Goal: Use online tool/utility: Use online tool/utility

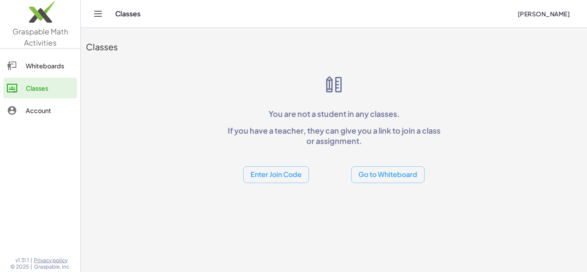
click at [58, 70] on div "Whiteboards" at bounding box center [50, 66] width 48 height 10
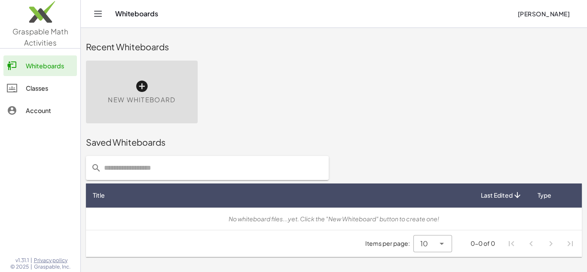
click at [151, 92] on div "New Whiteboard" at bounding box center [142, 92] width 112 height 63
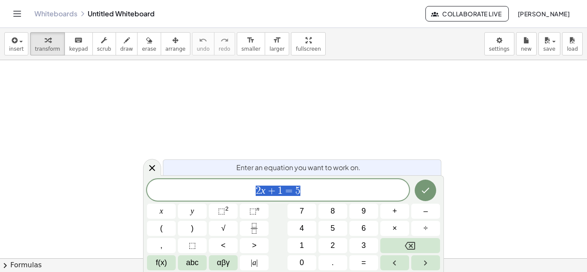
click at [343, 201] on div "2 x + 1 = 5 x y ⬚ 2 ⬚ n 7 8 9 + – ( ) √ 4 5 6 × ÷ , ⬚ < > 1 2 3 f(x) abc αβγ | …" at bounding box center [293, 224] width 293 height 91
drag, startPoint x: 351, startPoint y: 187, endPoint x: 186, endPoint y: 197, distance: 165.7
click at [186, 197] on div "****** 2 x + 1 = 5" at bounding box center [278, 189] width 262 height 21
click at [238, 101] on div at bounding box center [293, 258] width 587 height 396
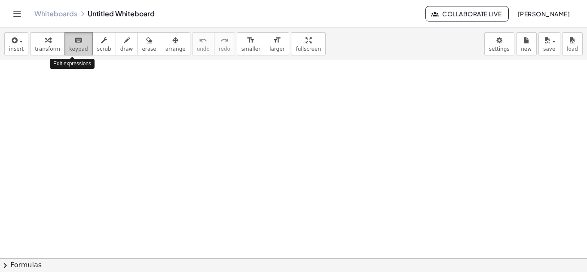
click at [81, 34] on button "keyboard keypad" at bounding box center [78, 43] width 28 height 23
click at [73, 47] on span "keypad" at bounding box center [78, 49] width 19 height 6
click at [142, 81] on div at bounding box center [293, 258] width 587 height 396
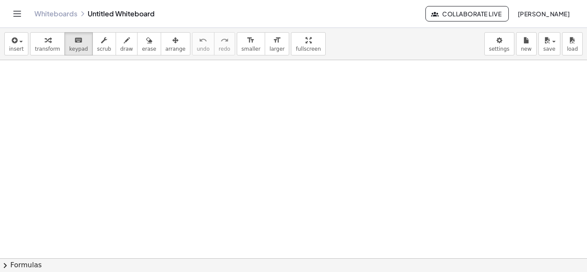
click at [145, 95] on div at bounding box center [293, 258] width 587 height 396
drag, startPoint x: 145, startPoint y: 95, endPoint x: 229, endPoint y: 50, distance: 95.3
click at [229, 50] on div "insert select one: Math Expression Function Text Youtube Video Graphing Geometr…" at bounding box center [293, 150] width 587 height 244
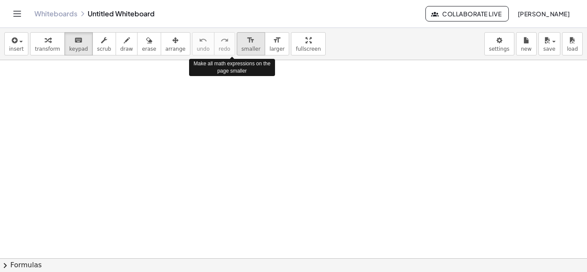
click at [241, 50] on span "smaller" at bounding box center [250, 49] width 19 height 6
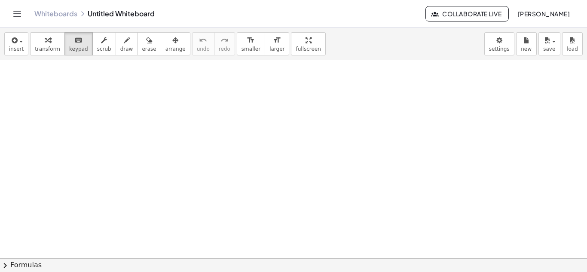
click at [222, 84] on div at bounding box center [293, 258] width 587 height 396
click at [124, 42] on icon "button" at bounding box center [127, 40] width 6 height 10
click at [18, 36] on div "button" at bounding box center [16, 40] width 15 height 10
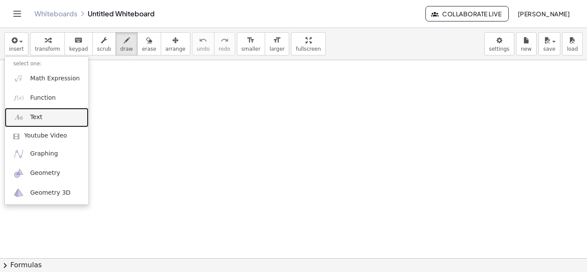
click at [40, 112] on link "Text" at bounding box center [47, 117] width 84 height 19
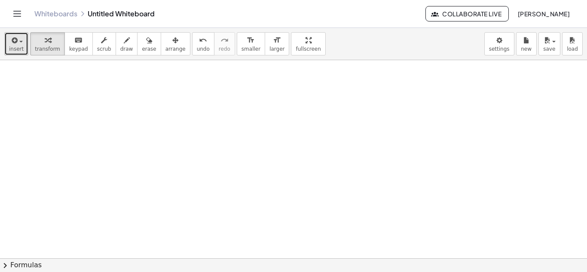
click at [21, 40] on div "button" at bounding box center [16, 40] width 15 height 10
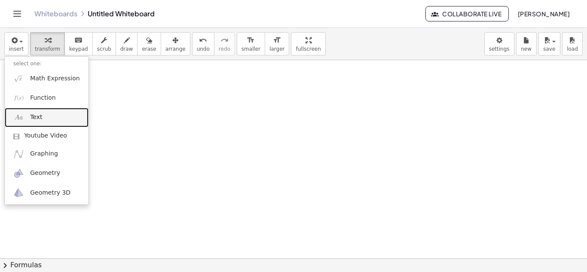
click at [38, 110] on link "Text" at bounding box center [47, 117] width 84 height 19
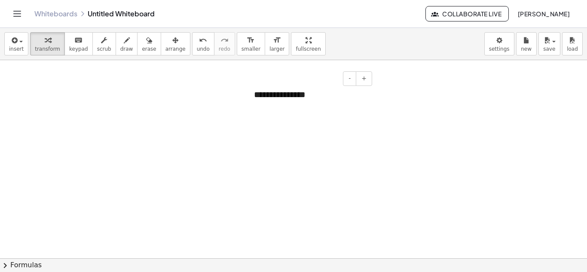
click at [304, 91] on div "**********" at bounding box center [309, 95] width 129 height 30
click at [396, 121] on div at bounding box center [293, 258] width 587 height 396
click at [21, 49] on span "insert" at bounding box center [16, 49] width 15 height 6
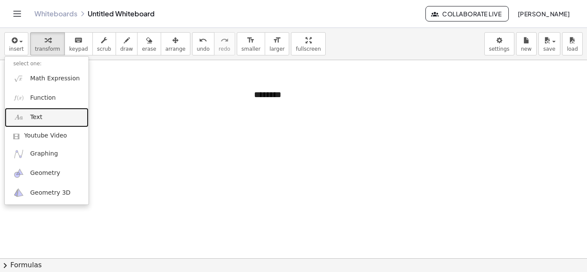
click at [49, 115] on link "Text" at bounding box center [47, 117] width 84 height 19
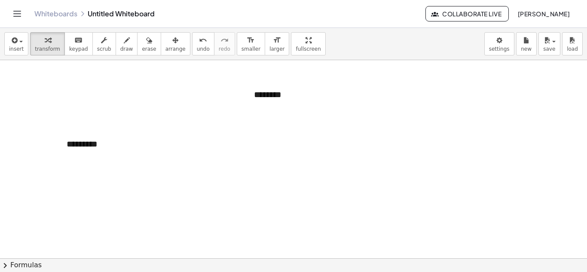
click at [245, 143] on div at bounding box center [293, 258] width 587 height 396
click at [85, 144] on div "*********" at bounding box center [122, 144] width 129 height 30
drag, startPoint x: 134, startPoint y: 132, endPoint x: 178, endPoint y: 93, distance: 58.4
click at [178, 93] on div "- + - + ******** - + *********" at bounding box center [293, 258] width 587 height 396
click at [171, 96] on div at bounding box center [122, 95] width 129 height 30
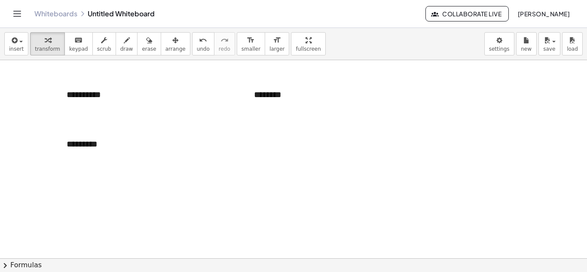
click at [270, 125] on div at bounding box center [293, 258] width 587 height 396
click at [291, 136] on div at bounding box center [293, 258] width 587 height 396
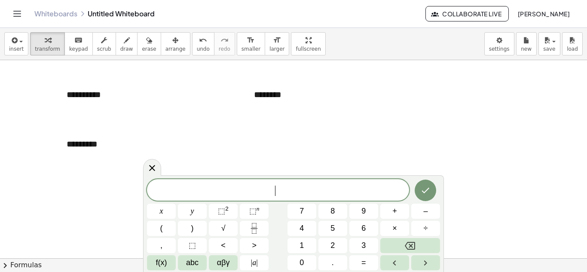
click at [291, 136] on div at bounding box center [293, 258] width 587 height 396
click at [152, 173] on icon at bounding box center [152, 167] width 10 height 10
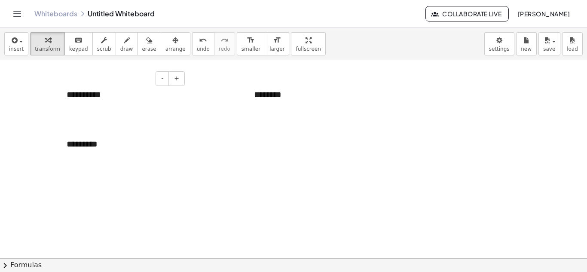
click at [99, 93] on div "**********" at bounding box center [122, 95] width 129 height 30
drag, startPoint x: 185, startPoint y: 103, endPoint x: 283, endPoint y: 131, distance: 102.1
click at [283, 131] on div "**********" at bounding box center [293, 258] width 587 height 396
click at [199, 45] on icon "undo" at bounding box center [203, 40] width 8 height 10
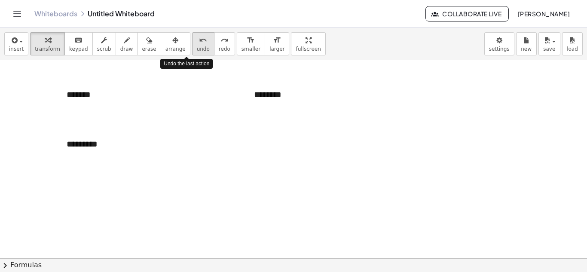
click at [199, 45] on icon "undo" at bounding box center [203, 40] width 8 height 10
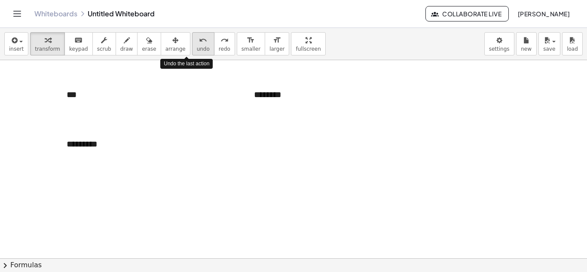
click at [199, 45] on icon "undo" at bounding box center [203, 40] width 8 height 10
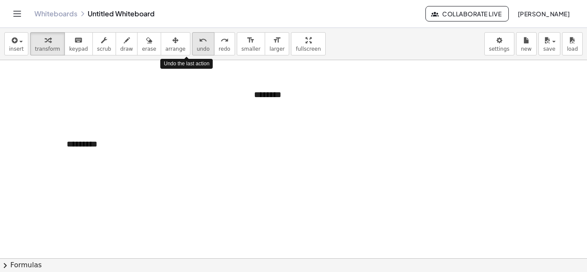
click at [199, 45] on icon "undo" at bounding box center [203, 40] width 8 height 10
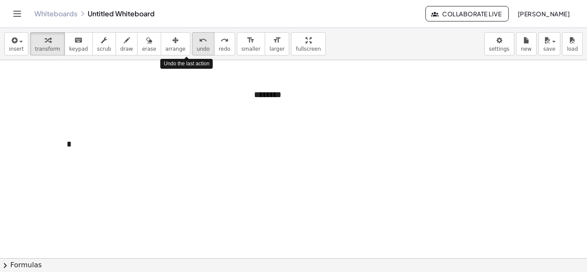
click at [199, 45] on icon "undo" at bounding box center [203, 40] width 8 height 10
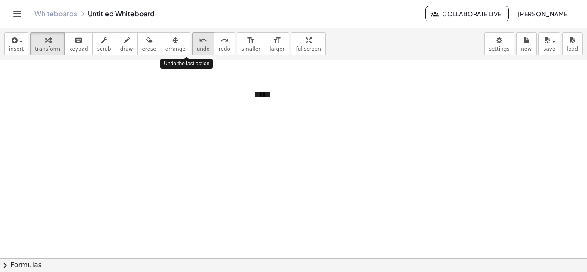
click at [199, 45] on icon "undo" at bounding box center [203, 40] width 8 height 10
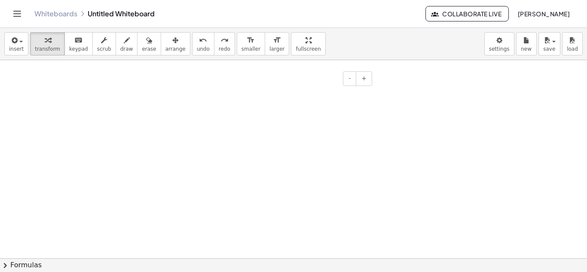
click at [264, 94] on div at bounding box center [309, 95] width 129 height 30
click at [213, 110] on div at bounding box center [293, 258] width 587 height 396
click at [350, 78] on span "-" at bounding box center [349, 78] width 2 height 7
click at [302, 116] on div at bounding box center [293, 258] width 587 height 396
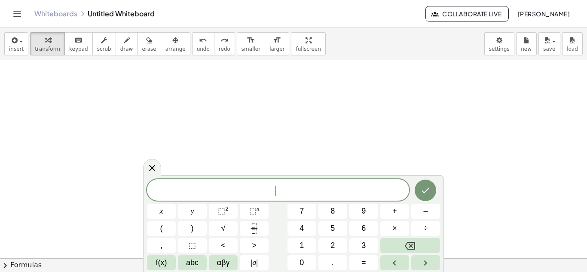
click at [302, 116] on div at bounding box center [293, 258] width 587 height 396
click at [191, 257] on span "abc" at bounding box center [192, 263] width 12 height 12
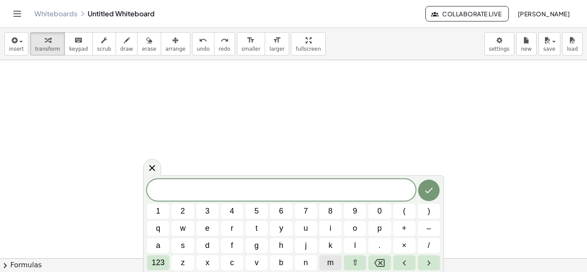
click at [321, 262] on button "m" at bounding box center [330, 262] width 22 height 15
click at [177, 241] on div "m ​ 1 2 3 4 5 6 7 8 9 0 ( ) q w e r t y u i o p + – a s d f g h j k l . × / 123…" at bounding box center [293, 224] width 293 height 91
click at [177, 241] on button "s" at bounding box center [182, 245] width 22 height 15
click at [427, 190] on icon "Done" at bounding box center [429, 190] width 10 height 10
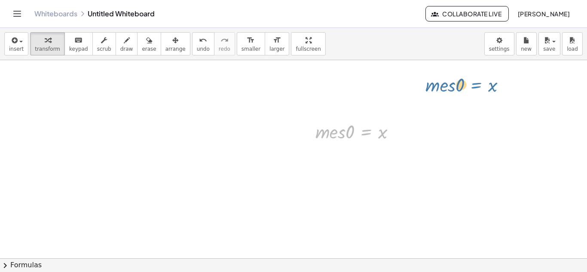
drag, startPoint x: 371, startPoint y: 127, endPoint x: 485, endPoint y: 77, distance: 124.1
click at [485, 77] on div "- + - + · m · e · s · 0 = x · m · e · s · 0 = x" at bounding box center [293, 258] width 587 height 396
click at [334, 162] on div at bounding box center [293, 258] width 587 height 396
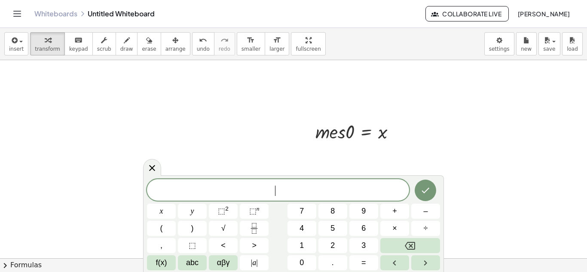
click at [334, 162] on div at bounding box center [293, 258] width 587 height 396
click at [197, 260] on span "abc" at bounding box center [192, 263] width 12 height 12
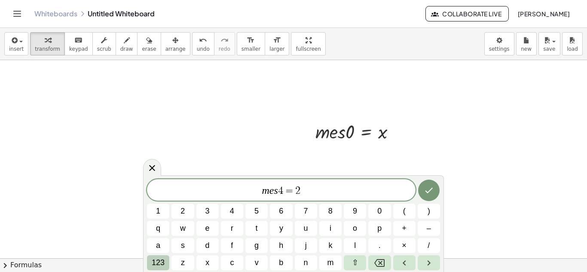
click at [168, 261] on button "123" at bounding box center [158, 262] width 22 height 15
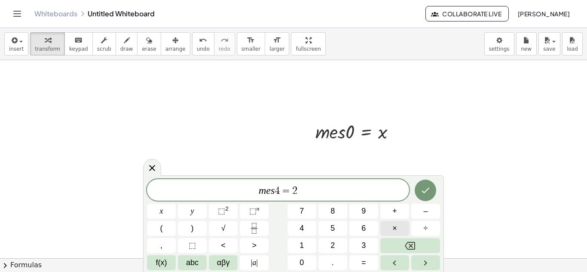
click at [398, 229] on button "×" at bounding box center [394, 228] width 29 height 15
click at [422, 192] on icon "Done" at bounding box center [425, 190] width 10 height 10
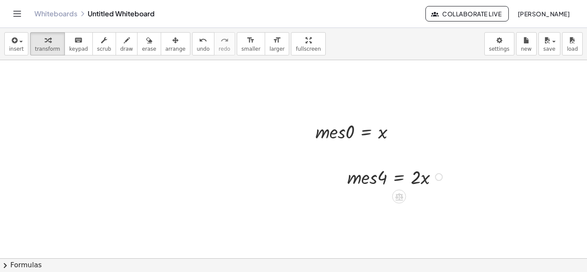
click at [373, 187] on div "· m · e · s · 4 = · 2 · x" at bounding box center [391, 177] width 114 height 30
drag, startPoint x: 409, startPoint y: 191, endPoint x: 429, endPoint y: 132, distance: 62.1
click at [429, 132] on div "- + - + · m · e · s · 0 = x · m · e · s · 4 = · 2 · x" at bounding box center [293, 258] width 587 height 396
drag, startPoint x: 369, startPoint y: 179, endPoint x: 467, endPoint y: 73, distance: 145.0
click at [396, 130] on div at bounding box center [396, 132] width 8 height 8
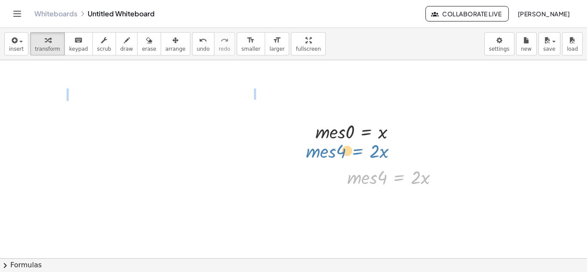
drag, startPoint x: 391, startPoint y: 179, endPoint x: 351, endPoint y: 153, distance: 47.8
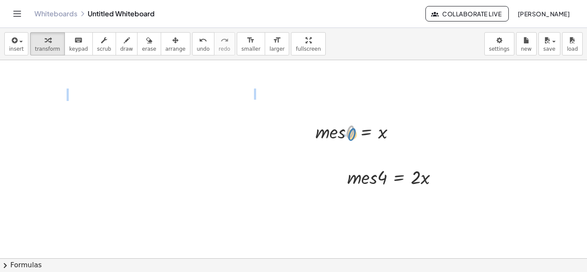
click at [346, 131] on div at bounding box center [358, 130] width 95 height 25
click at [283, 246] on div at bounding box center [293, 258] width 587 height 396
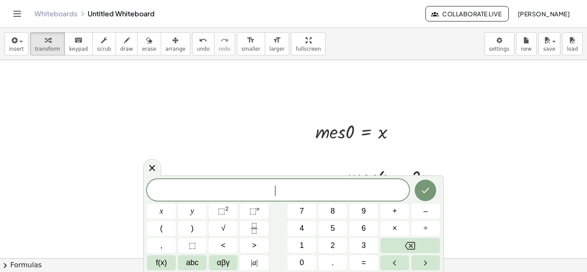
click at [283, 246] on div "​ x y ⬚ 2 ⬚ n 7 8 9 + – ( ) √ 4 5 6 × ÷ , ⬚ < > 1 2 3 f(x) abc αβγ | a | 0 . =" at bounding box center [293, 224] width 293 height 91
click at [280, 249] on div "x y ⬚ 2 ⬚ n 7 8 9 + – ( ) √ 4 5 6 × ÷ , ⬚ < > 1 2 3 f(x) abc αβγ | a | 0 . =" at bounding box center [293, 224] width 293 height 91
click at [196, 266] on span "abc" at bounding box center [192, 263] width 12 height 12
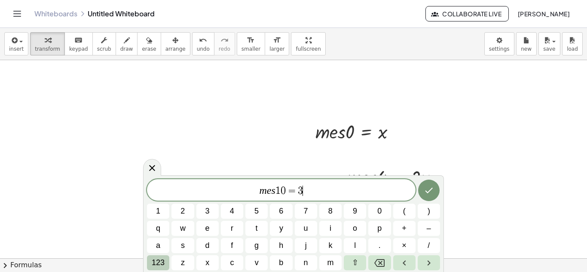
click at [158, 262] on span "123" at bounding box center [158, 263] width 13 height 12
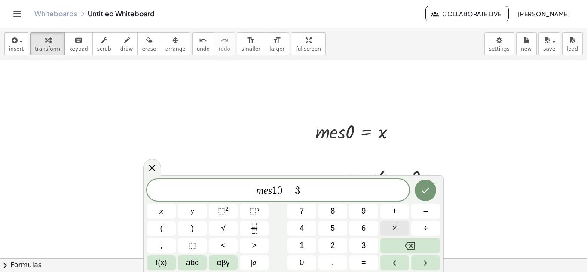
click at [402, 226] on button "×" at bounding box center [394, 228] width 29 height 15
click at [433, 186] on button "Done" at bounding box center [424, 190] width 21 height 21
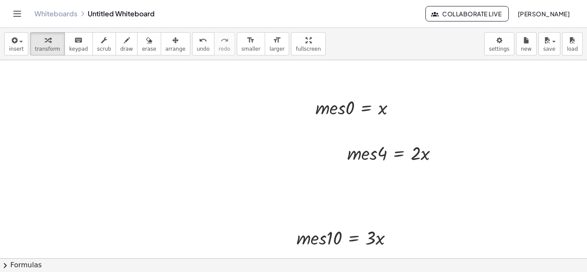
scroll to position [28, 0]
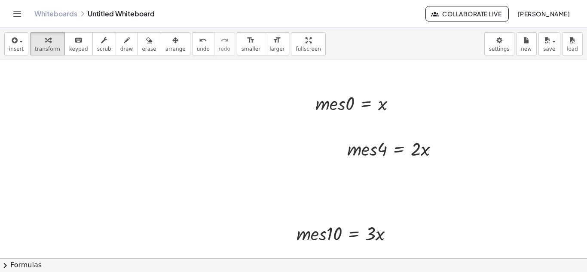
click at [248, 238] on div at bounding box center [293, 230] width 587 height 396
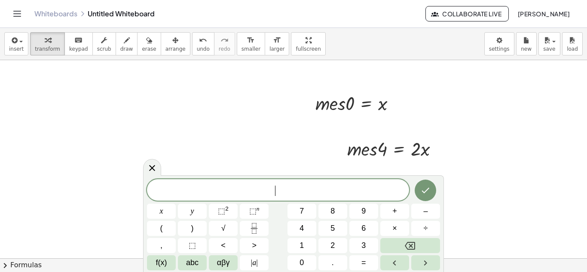
click at [248, 238] on button ">" at bounding box center [254, 245] width 29 height 15
click at [420, 239] on button "Backspace" at bounding box center [410, 245] width 60 height 15
click at [189, 261] on span "abc" at bounding box center [192, 263] width 12 height 12
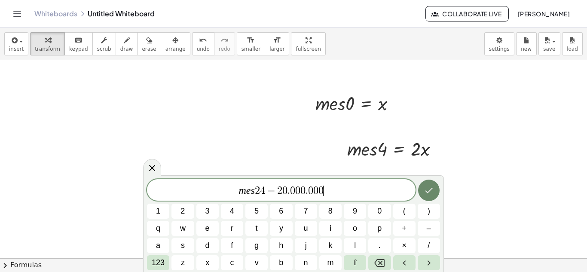
click at [437, 185] on button "Done" at bounding box center [428, 190] width 21 height 21
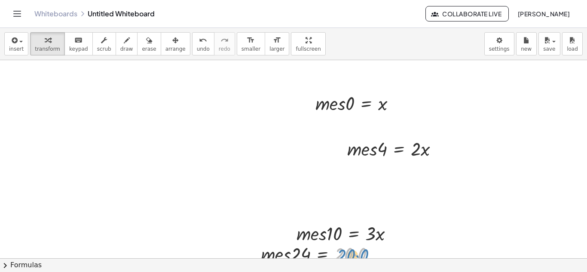
click at [372, 247] on div at bounding box center [320, 253] width 129 height 25
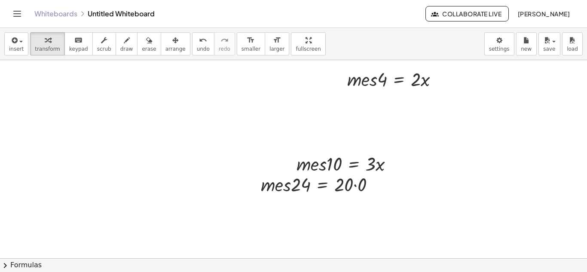
scroll to position [98, 0]
click at [364, 188] on div at bounding box center [320, 183] width 129 height 25
click at [364, 188] on div at bounding box center [293, 160] width 587 height 396
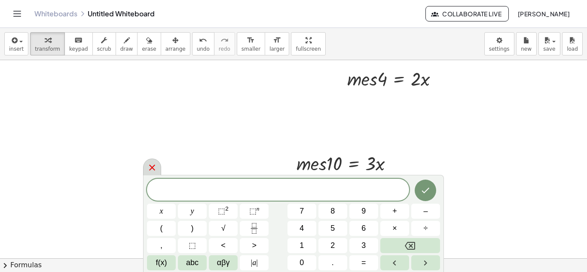
click at [154, 165] on icon at bounding box center [152, 167] width 10 height 10
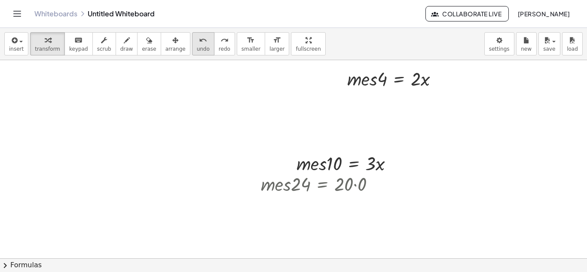
click at [195, 42] on button "undo undo" at bounding box center [203, 43] width 22 height 23
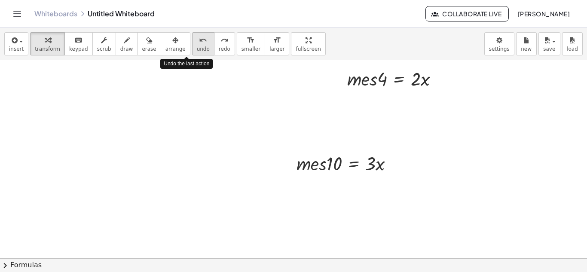
click at [195, 42] on button "undo undo" at bounding box center [203, 43] width 22 height 23
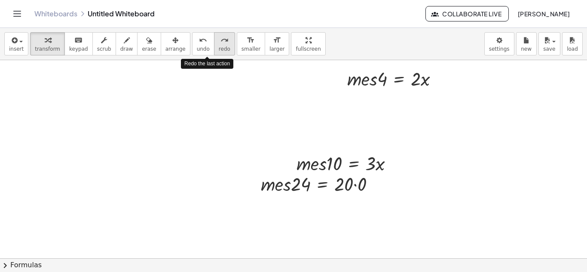
click at [214, 40] on button "redo redo" at bounding box center [224, 43] width 21 height 23
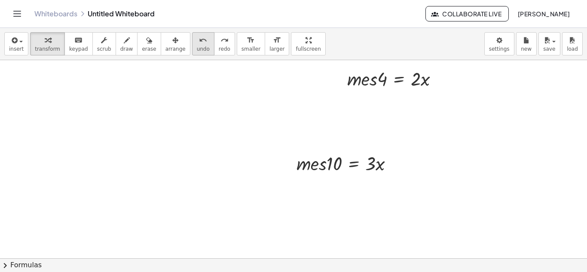
click at [199, 43] on icon "undo" at bounding box center [203, 40] width 8 height 10
click at [371, 104] on div at bounding box center [293, 160] width 587 height 396
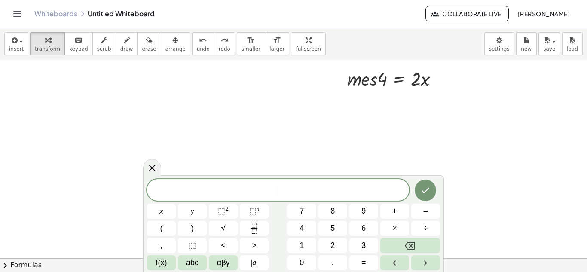
click at [371, 104] on div at bounding box center [293, 160] width 587 height 396
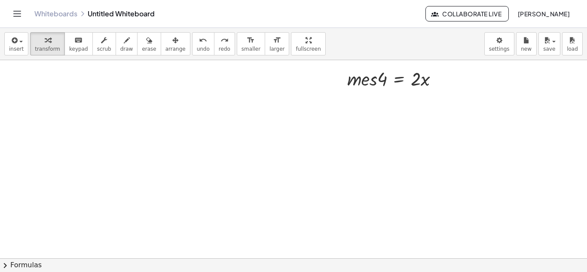
click at [354, 97] on div at bounding box center [293, 160] width 587 height 396
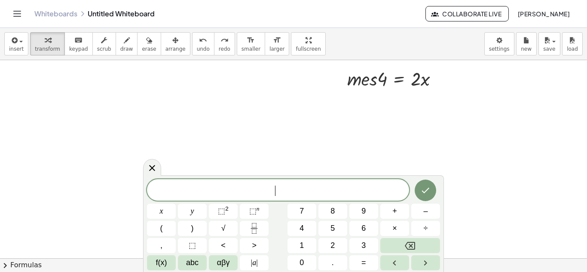
click at [354, 97] on div at bounding box center [293, 160] width 587 height 396
click at [200, 264] on button "abc" at bounding box center [192, 262] width 29 height 15
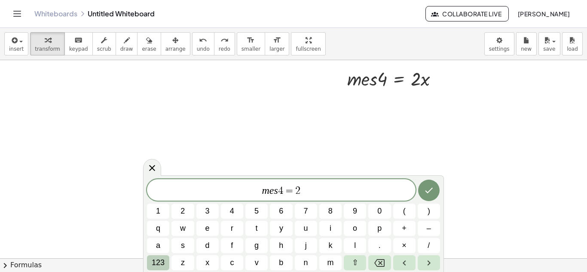
click at [158, 259] on span "123" at bounding box center [158, 263] width 13 height 12
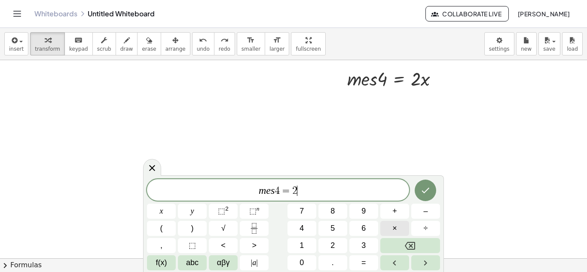
click at [399, 232] on button "×" at bounding box center [394, 228] width 29 height 15
click at [431, 182] on button "Done" at bounding box center [424, 190] width 21 height 21
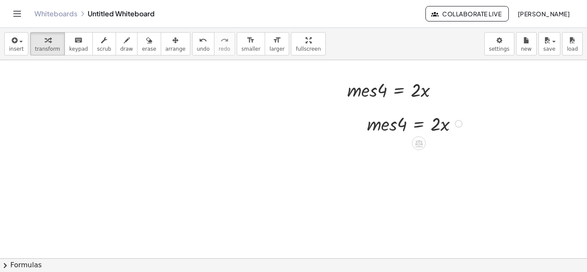
scroll to position [86, 0]
click at [386, 92] on div at bounding box center [396, 90] width 107 height 25
click at [344, 104] on div at bounding box center [340, 91] width 13 height 30
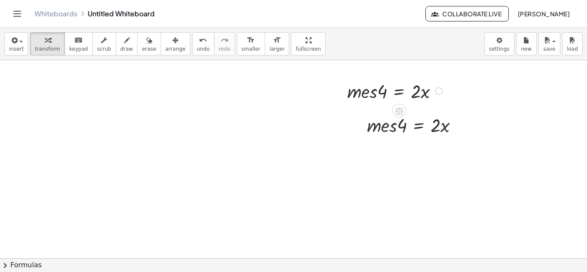
click at [344, 104] on div at bounding box center [340, 91] width 13 height 30
drag, startPoint x: 344, startPoint y: 104, endPoint x: 335, endPoint y: 96, distance: 12.2
click at [335, 96] on div at bounding box center [340, 91] width 13 height 30
drag, startPoint x: 424, startPoint y: 98, endPoint x: 430, endPoint y: 96, distance: 7.1
click at [430, 96] on div at bounding box center [396, 90] width 107 height 25
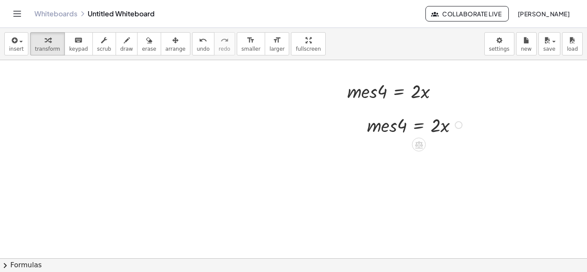
click at [431, 133] on div at bounding box center [416, 124] width 107 height 25
click at [194, 44] on button "undo undo" at bounding box center [203, 43] width 22 height 23
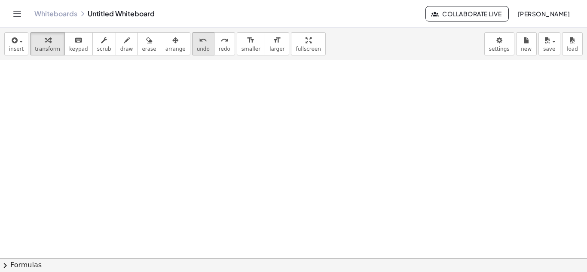
click at [194, 44] on button "undo undo" at bounding box center [203, 43] width 22 height 23
click at [474, 73] on div at bounding box center [293, 172] width 587 height 396
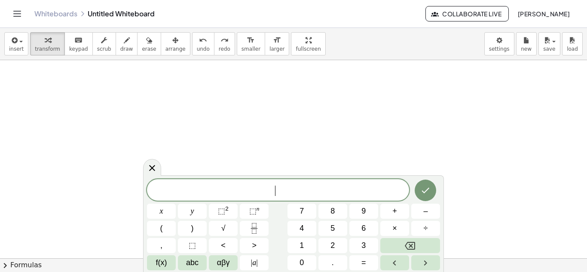
click at [474, 73] on div at bounding box center [293, 172] width 587 height 396
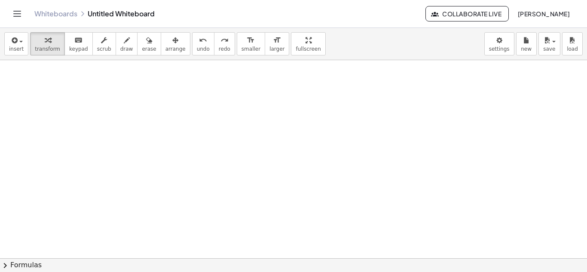
click at [474, 73] on div at bounding box center [293, 172] width 587 height 396
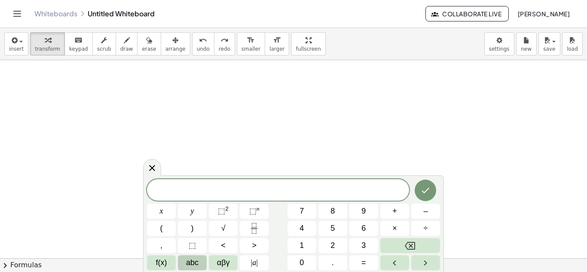
click at [195, 259] on span "abc" at bounding box center [192, 263] width 12 height 12
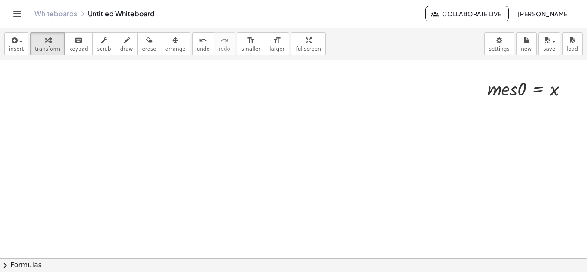
click at [488, 111] on div at bounding box center [293, 172] width 587 height 396
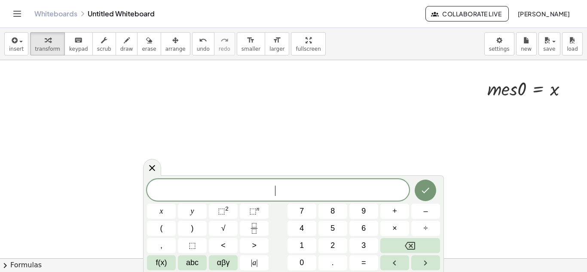
click at [488, 111] on div at bounding box center [293, 172] width 587 height 396
click at [389, 222] on button "×" at bounding box center [394, 228] width 29 height 15
click at [435, 186] on button "Done" at bounding box center [424, 190] width 21 height 21
click at [435, 186] on div at bounding box center [293, 172] width 587 height 396
click at [485, 143] on div at bounding box center [301, 172] width 603 height 396
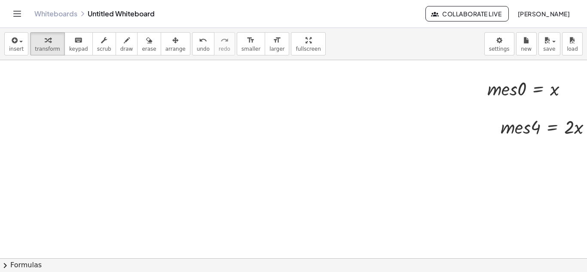
click at [485, 143] on div at bounding box center [301, 172] width 603 height 396
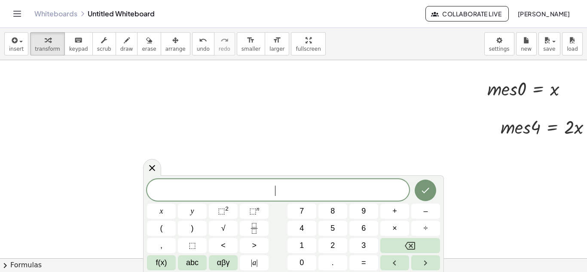
click at [485, 143] on div at bounding box center [301, 172] width 603 height 396
click at [387, 222] on button "×" at bounding box center [394, 228] width 29 height 15
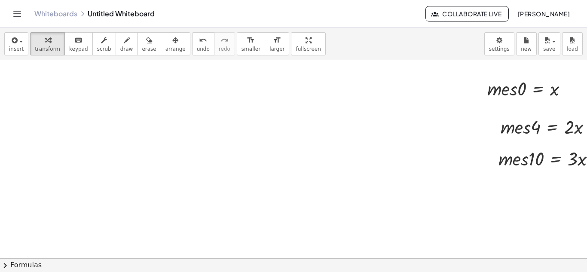
click at [487, 179] on div at bounding box center [303, 172] width 607 height 396
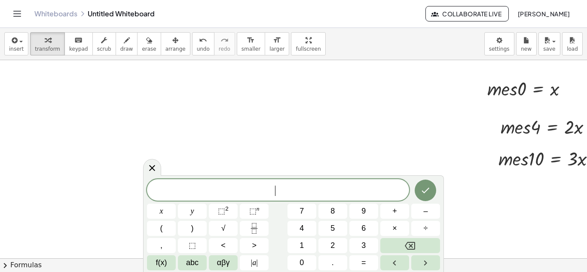
click at [487, 179] on div at bounding box center [303, 172] width 607 height 396
click at [432, 191] on button "Done" at bounding box center [424, 190] width 21 height 21
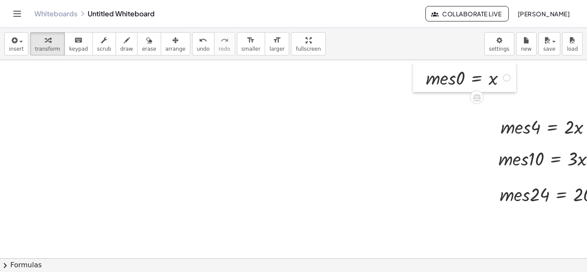
drag, startPoint x: 485, startPoint y: 100, endPoint x: 421, endPoint y: 88, distance: 65.1
click at [421, 88] on div at bounding box center [419, 77] width 13 height 30
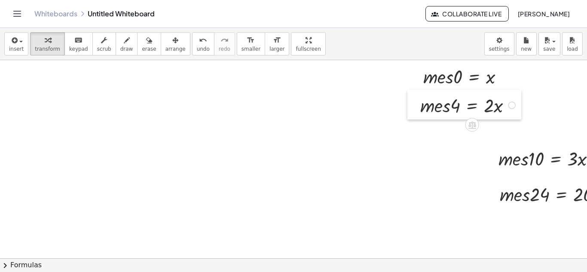
drag, startPoint x: 500, startPoint y: 138, endPoint x: 420, endPoint y: 117, distance: 83.1
click at [420, 117] on div at bounding box center [413, 105] width 13 height 30
click at [497, 167] on div "· m · e · s · 10 = · 3 · x" at bounding box center [544, 158] width 119 height 30
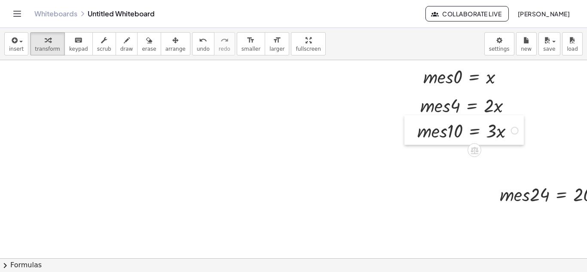
drag, startPoint x: 497, startPoint y: 167, endPoint x: 416, endPoint y: 139, distance: 85.0
click at [416, 139] on div at bounding box center [410, 130] width 13 height 30
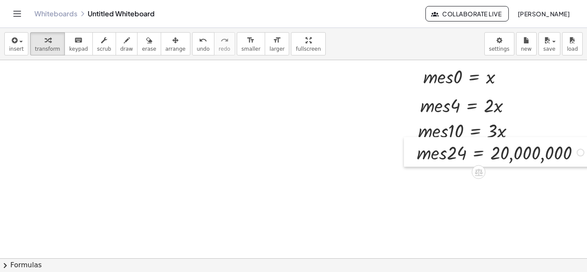
drag, startPoint x: 499, startPoint y: 198, endPoint x: 416, endPoint y: 157, distance: 92.8
click at [416, 157] on div at bounding box center [410, 152] width 13 height 30
click at [68, 78] on div at bounding box center [337, 172] width 674 height 396
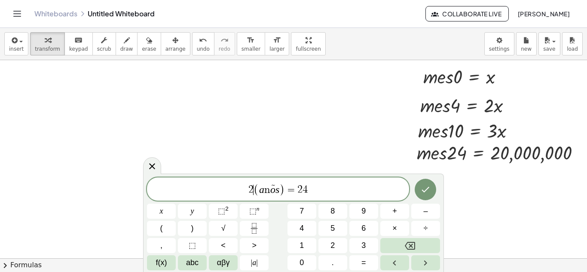
click at [254, 185] on span "(" at bounding box center [256, 189] width 6 height 12
click at [280, 189] on span ")" at bounding box center [282, 189] width 6 height 12
click at [307, 186] on span "2 ( a ñ o s ) = 2 4 ​" at bounding box center [278, 190] width 262 height 14
click at [322, 195] on span "2 ( a ñ o s ) = 2 4 ( n ) ​" at bounding box center [278, 190] width 262 height 14
click at [425, 195] on button "Done" at bounding box center [424, 189] width 21 height 21
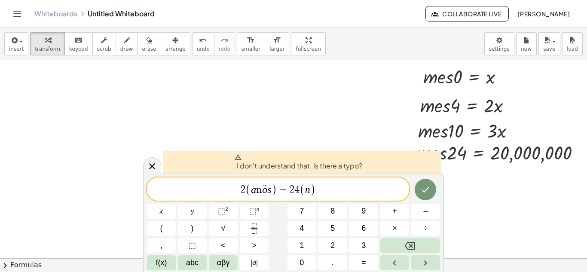
click at [341, 162] on span "I don't understand that. Is there a typo?" at bounding box center [299, 162] width 128 height 17
drag, startPoint x: 318, startPoint y: 180, endPoint x: 251, endPoint y: 191, distance: 67.9
click at [251, 191] on div "**********" at bounding box center [278, 188] width 262 height 23
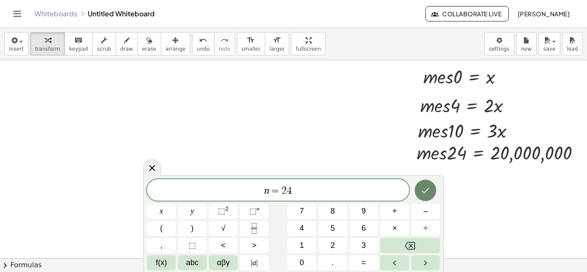
click at [432, 183] on button "Done" at bounding box center [424, 190] width 21 height 21
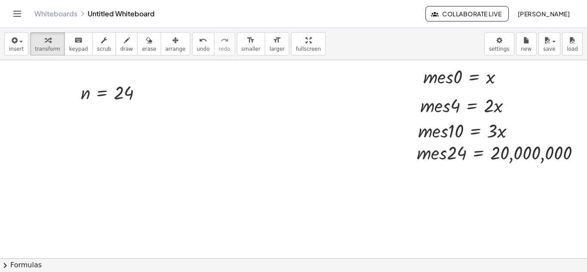
click at [83, 115] on div at bounding box center [337, 172] width 674 height 396
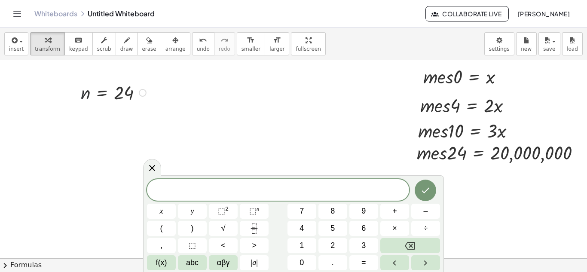
click at [89, 98] on div at bounding box center [114, 92] width 76 height 24
click at [424, 191] on icon "Done" at bounding box center [425, 190] width 10 height 10
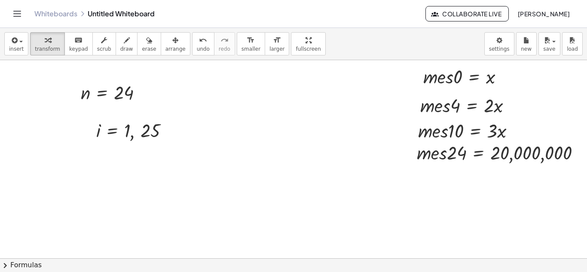
click at [253, 144] on div at bounding box center [337, 172] width 674 height 396
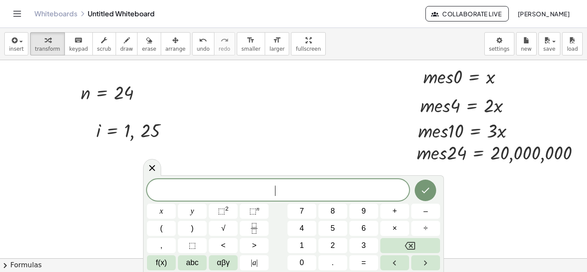
click at [253, 144] on div at bounding box center [337, 172] width 674 height 396
click at [430, 193] on icon "Done" at bounding box center [425, 189] width 10 height 10
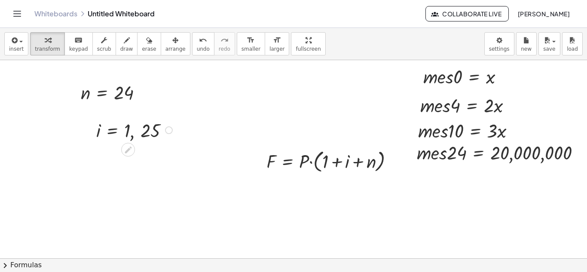
click at [108, 122] on div at bounding box center [135, 129] width 87 height 25
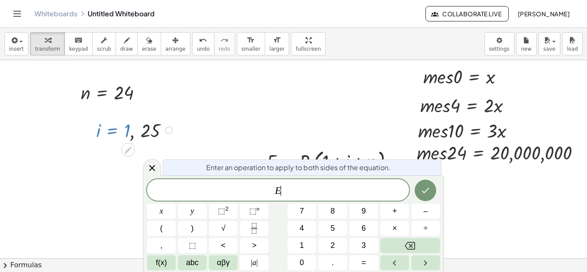
click at [272, 107] on div at bounding box center [337, 172] width 674 height 396
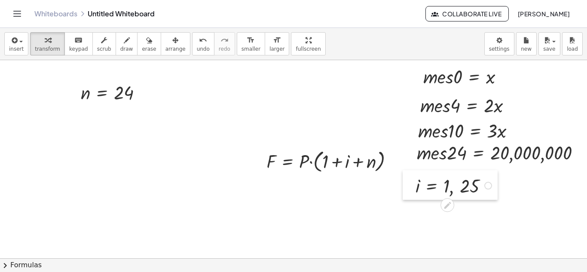
drag, startPoint x: 94, startPoint y: 138, endPoint x: 414, endPoint y: 194, distance: 324.3
click at [414, 194] on div at bounding box center [408, 185] width 13 height 30
click at [108, 97] on div at bounding box center [114, 92] width 76 height 24
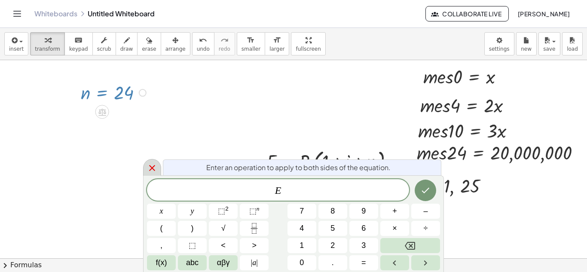
click at [148, 165] on icon at bounding box center [152, 168] width 10 height 10
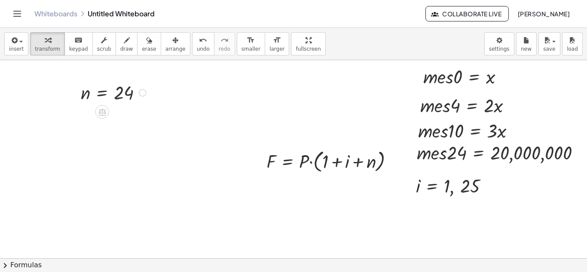
drag, startPoint x: 88, startPoint y: 114, endPoint x: 75, endPoint y: 95, distance: 22.9
click at [75, 95] on div "- + - + · m · e · s · 0 = x · m · e · s · 0 = x · m · e · s · 4 = · 2 · x · m ·…" at bounding box center [337, 172] width 674 height 396
drag, startPoint x: 75, startPoint y: 95, endPoint x: 407, endPoint y: 214, distance: 352.1
click at [407, 214] on div at bounding box center [405, 210] width 13 height 29
click at [461, 195] on div at bounding box center [454, 184] width 87 height 25
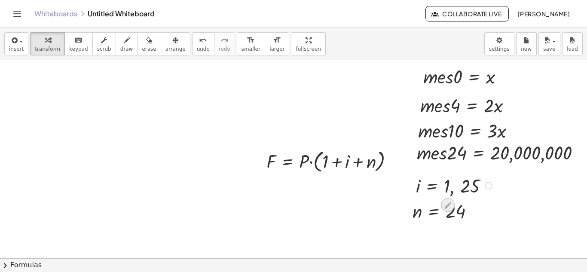
click at [449, 200] on div at bounding box center [448, 205] width 14 height 14
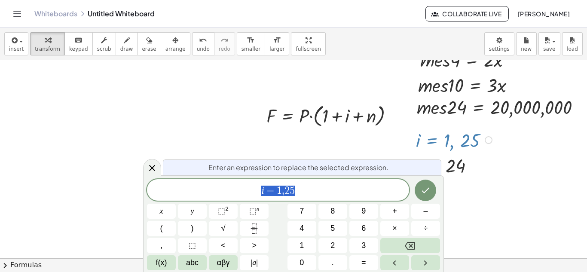
scroll to position [132, 0]
click at [477, 140] on div at bounding box center [454, 138] width 87 height 25
click at [504, 175] on div at bounding box center [337, 126] width 674 height 396
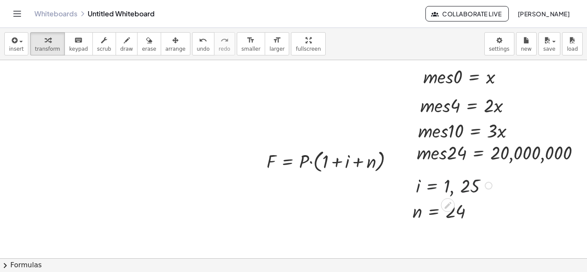
scroll to position [86, 0]
click at [469, 189] on div at bounding box center [454, 184] width 87 height 25
click at [489, 183] on div at bounding box center [489, 186] width 8 height 8
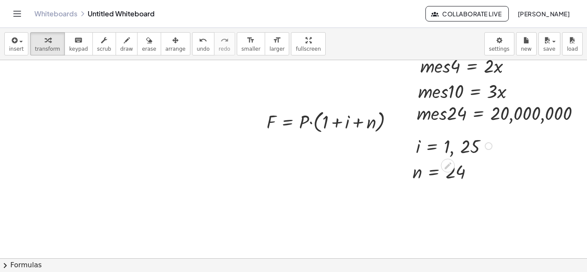
scroll to position [127, 0]
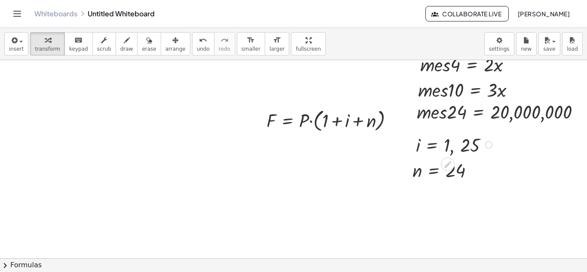
click at [419, 142] on div at bounding box center [454, 143] width 87 height 25
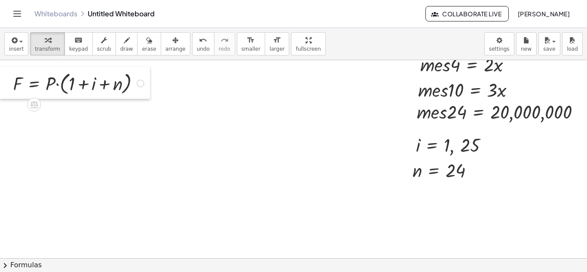
drag, startPoint x: 264, startPoint y: 134, endPoint x: 5, endPoint y: 96, distance: 261.7
click at [5, 96] on div at bounding box center [6, 83] width 13 height 32
click at [505, 148] on div at bounding box center [337, 131] width 674 height 396
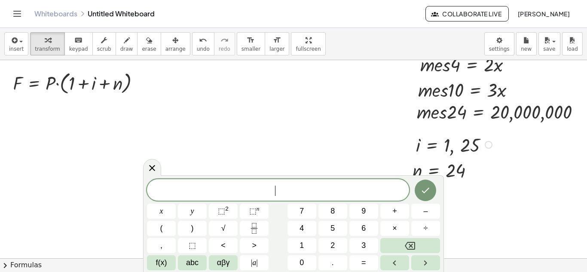
click at [436, 141] on div at bounding box center [454, 143] width 87 height 25
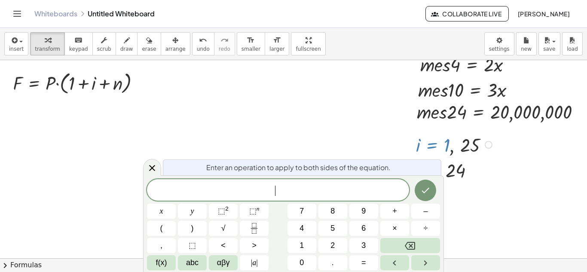
click at [463, 148] on div at bounding box center [454, 143] width 87 height 25
click at [406, 147] on div at bounding box center [409, 144] width 13 height 30
click at [351, 135] on div at bounding box center [337, 131] width 674 height 396
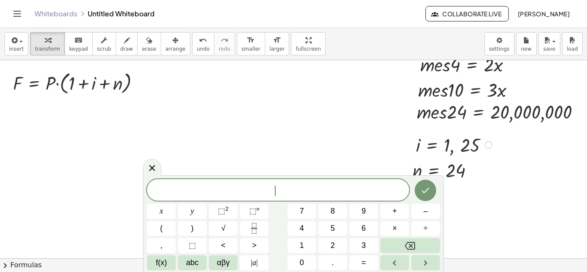
click at [446, 143] on div at bounding box center [454, 143] width 87 height 25
click at [448, 142] on div at bounding box center [454, 143] width 87 height 25
click at [420, 147] on div at bounding box center [454, 143] width 87 height 25
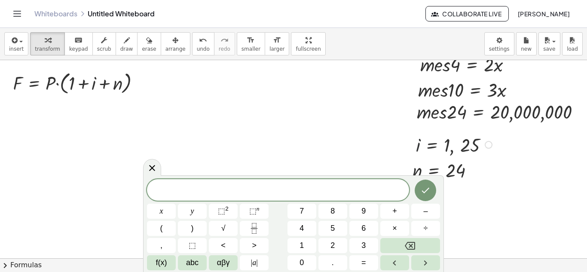
click at [419, 147] on div at bounding box center [454, 143] width 87 height 25
click at [420, 147] on div at bounding box center [454, 143] width 87 height 25
click at [446, 146] on div at bounding box center [454, 143] width 87 height 25
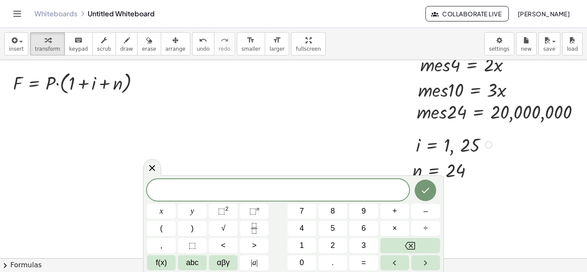
click at [480, 141] on div at bounding box center [454, 143] width 87 height 25
click at [143, 170] on div at bounding box center [337, 131] width 674 height 396
click at [147, 170] on icon at bounding box center [152, 167] width 10 height 10
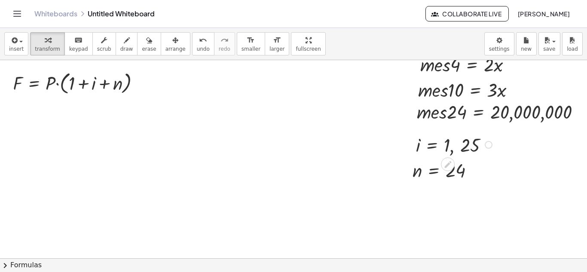
click at [462, 151] on div at bounding box center [454, 143] width 87 height 25
click at [453, 157] on div at bounding box center [451, 163] width 7 height 16
click at [449, 161] on icon at bounding box center [447, 164] width 7 height 7
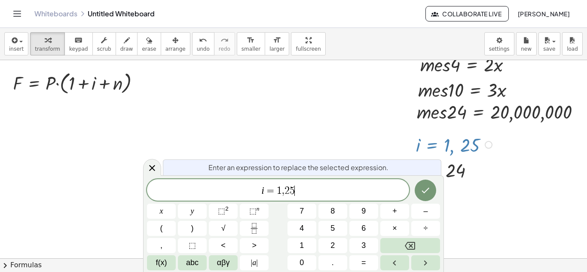
click at [306, 200] on div "i = 1 , 2 5 ​" at bounding box center [278, 189] width 262 height 21
click at [253, 232] on icon "Fraction" at bounding box center [254, 228] width 11 height 11
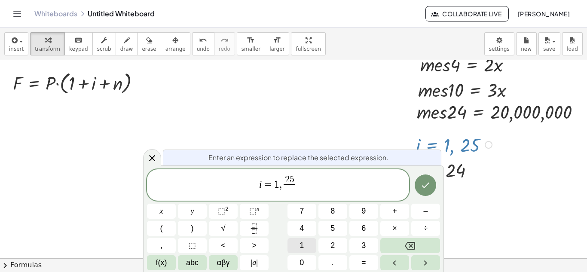
click at [306, 240] on button "1" at bounding box center [301, 245] width 29 height 15
click at [406, 239] on button "Backspace" at bounding box center [410, 245] width 60 height 15
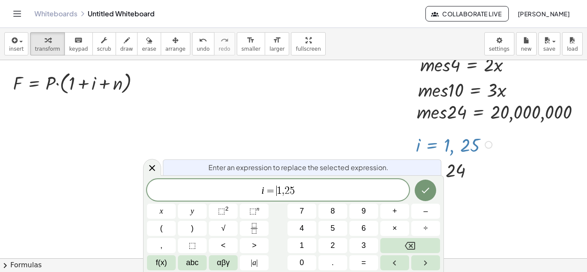
click at [277, 188] on span "1" at bounding box center [279, 191] width 5 height 10
click at [171, 222] on button "(" at bounding box center [161, 228] width 29 height 15
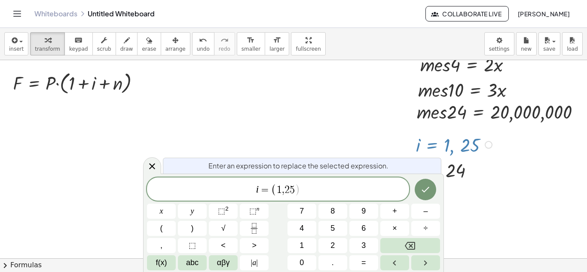
click at [299, 190] on span ")" at bounding box center [298, 189] width 6 height 12
click at [199, 227] on button ")" at bounding box center [192, 228] width 29 height 15
click at [259, 232] on icon "Fraction" at bounding box center [254, 228] width 11 height 11
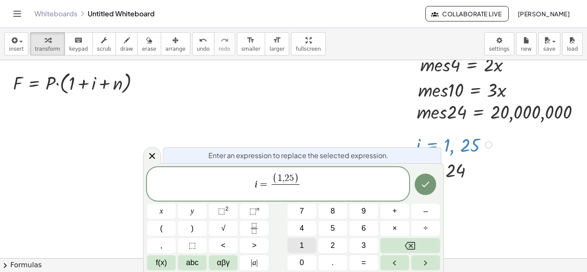
click at [299, 247] on button "1" at bounding box center [301, 245] width 29 height 15
click at [305, 258] on button "0" at bounding box center [301, 262] width 29 height 15
click at [430, 238] on button "Backspace" at bounding box center [410, 245] width 60 height 15
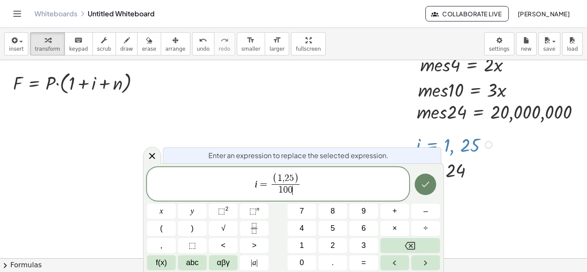
click at [425, 189] on icon "Done" at bounding box center [425, 184] width 10 height 10
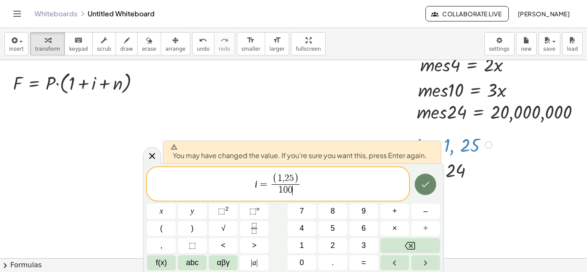
click at [423, 185] on icon "Done" at bounding box center [426, 185] width 8 height 6
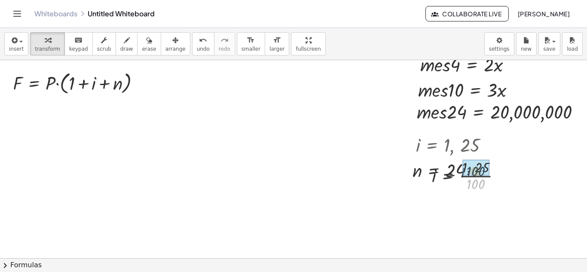
drag, startPoint x: 474, startPoint y: 184, endPoint x: 473, endPoint y: 168, distance: 16.8
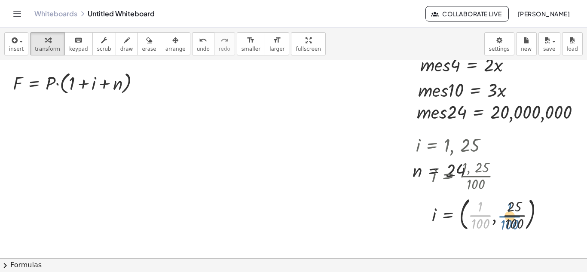
drag, startPoint x: 480, startPoint y: 213, endPoint x: 509, endPoint y: 213, distance: 29.2
click at [509, 213] on div at bounding box center [482, 213] width 143 height 40
drag, startPoint x: 485, startPoint y: 212, endPoint x: 527, endPoint y: 209, distance: 43.1
click at [527, 209] on div at bounding box center [482, 213] width 143 height 40
drag, startPoint x: 515, startPoint y: 214, endPoint x: 509, endPoint y: 216, distance: 6.6
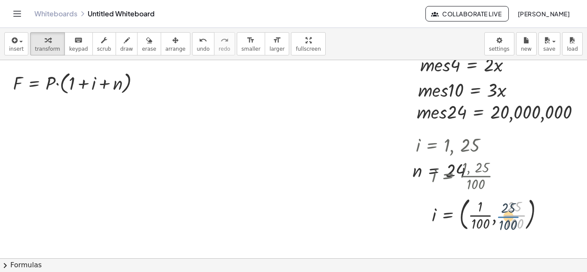
click at [509, 216] on div at bounding box center [482, 213] width 143 height 40
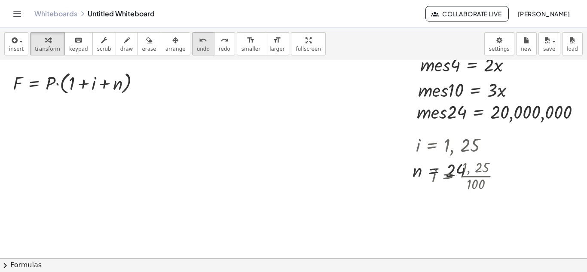
click at [197, 47] on span "undo" at bounding box center [203, 49] width 13 height 6
click at [199, 41] on icon "undo" at bounding box center [203, 40] width 8 height 10
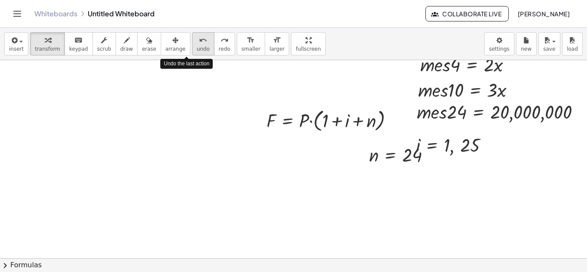
click at [199, 43] on icon "undo" at bounding box center [203, 40] width 8 height 10
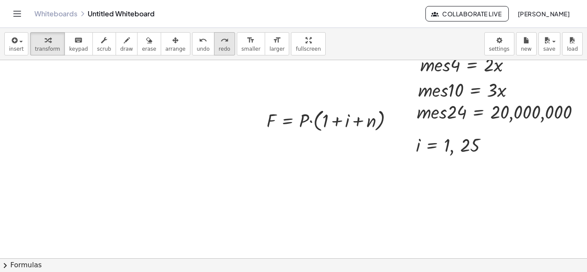
click at [219, 48] on span "redo" at bounding box center [225, 49] width 12 height 6
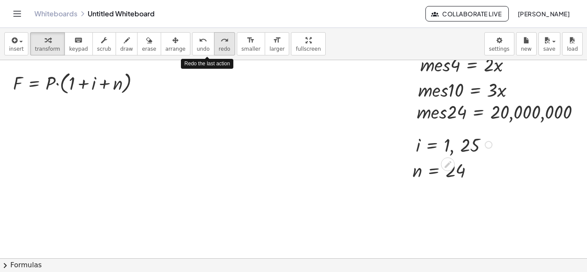
click at [219, 48] on span "redo" at bounding box center [225, 49] width 12 height 6
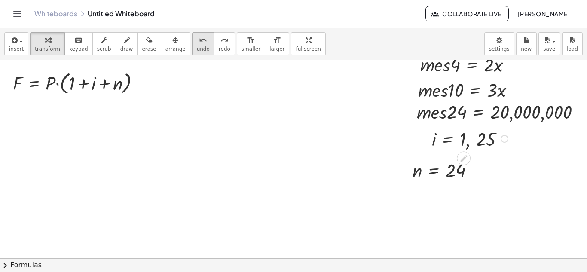
click at [194, 45] on button "undo undo" at bounding box center [203, 43] width 22 height 23
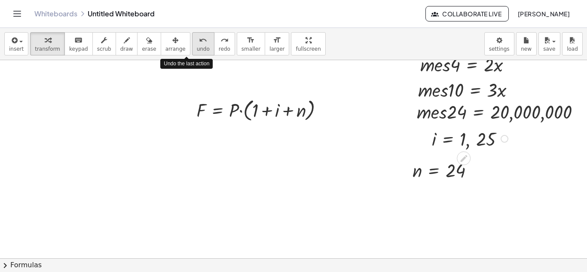
click at [197, 45] on div "undo" at bounding box center [203, 40] width 13 height 10
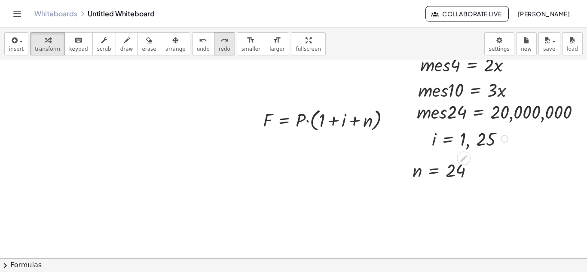
click at [219, 46] on span "redo" at bounding box center [225, 49] width 12 height 6
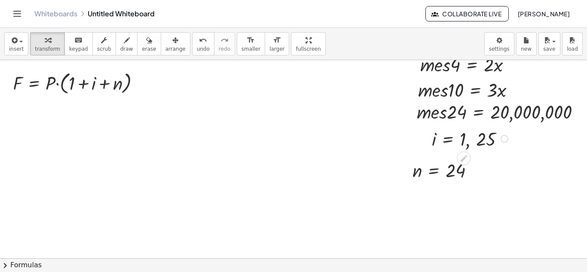
click at [441, 145] on div at bounding box center [470, 137] width 87 height 25
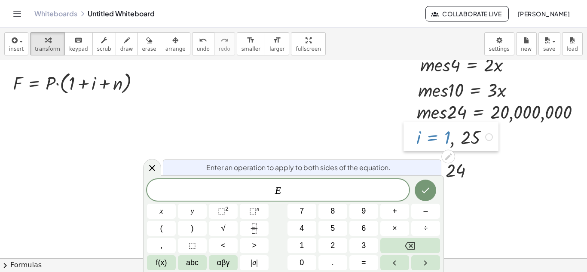
drag, startPoint x: 427, startPoint y: 146, endPoint x: 411, endPoint y: 144, distance: 15.1
click at [411, 144] on div at bounding box center [409, 137] width 13 height 30
click at [483, 154] on div at bounding box center [337, 131] width 674 height 396
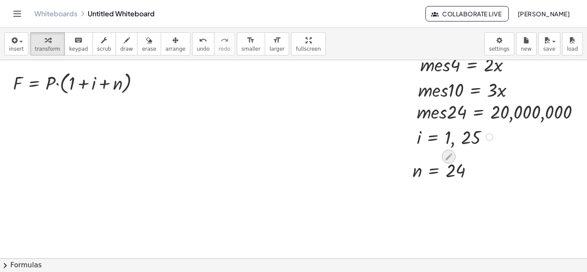
click at [448, 155] on icon at bounding box center [448, 156] width 9 height 9
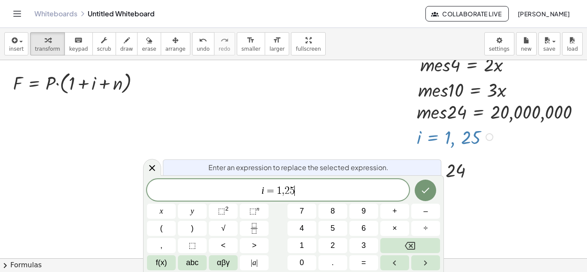
click at [341, 191] on span "i = 1 , 2 5 ​" at bounding box center [278, 191] width 262 height 12
click at [193, 261] on span "abc" at bounding box center [192, 263] width 12 height 12
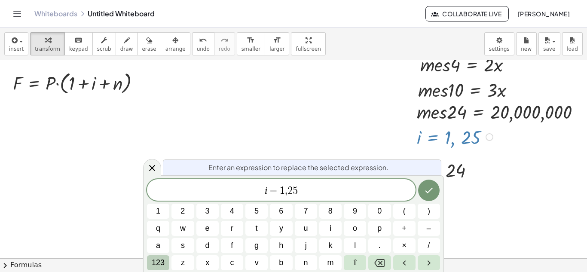
click at [167, 261] on button "123" at bounding box center [158, 262] width 22 height 15
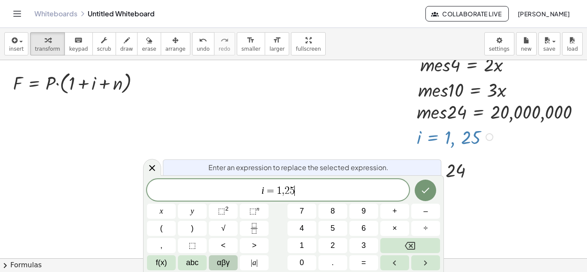
click at [217, 259] on span "αβγ" at bounding box center [223, 263] width 13 height 12
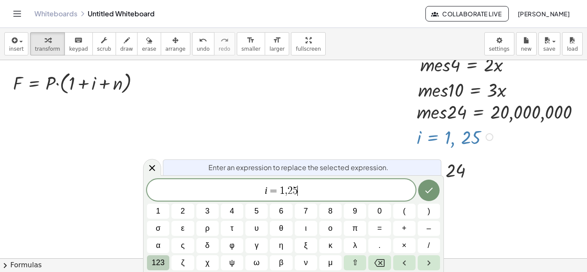
click at [162, 259] on span "123" at bounding box center [158, 263] width 13 height 12
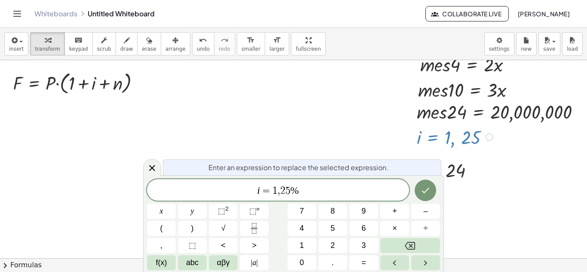
click at [436, 189] on div at bounding box center [425, 190] width 29 height 22
click at [429, 189] on icon "Done" at bounding box center [425, 190] width 10 height 10
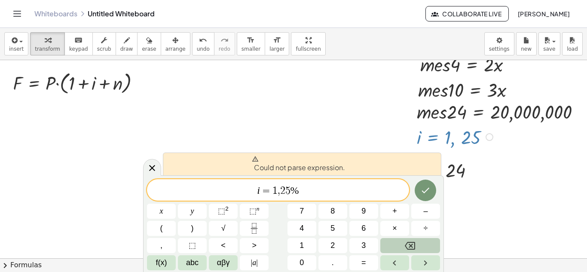
click at [408, 242] on icon "Backspace" at bounding box center [410, 246] width 10 height 8
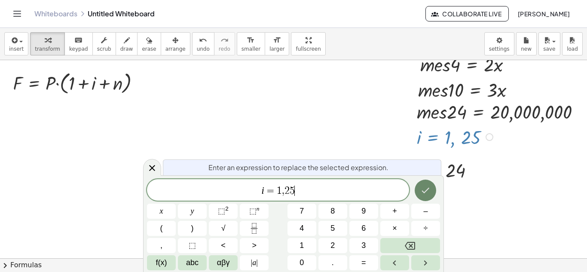
click at [427, 188] on icon "Done" at bounding box center [425, 190] width 10 height 10
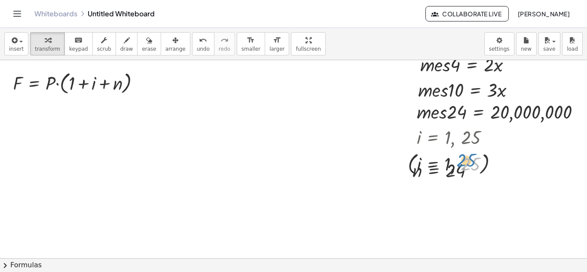
drag, startPoint x: 463, startPoint y: 163, endPoint x: 458, endPoint y: 160, distance: 6.2
click at [458, 160] on div at bounding box center [455, 163] width 87 height 28
click at [197, 46] on span "undo" at bounding box center [203, 49] width 13 height 6
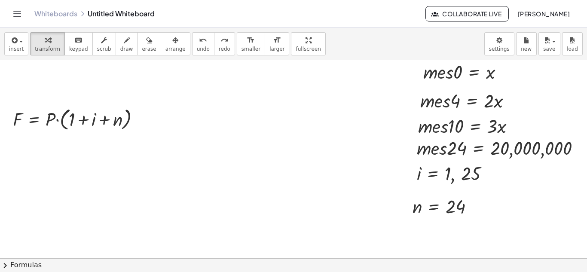
scroll to position [90, 0]
click at [448, 177] on div at bounding box center [456, 173] width 70 height 25
click at [448, 195] on icon at bounding box center [448, 193] width 7 height 7
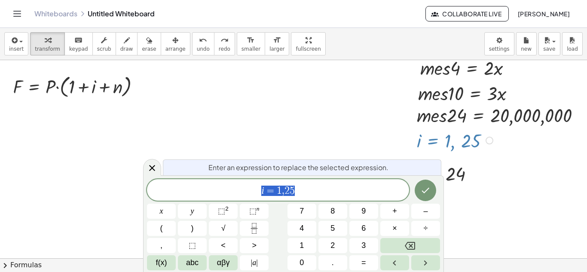
scroll to position [124, 0]
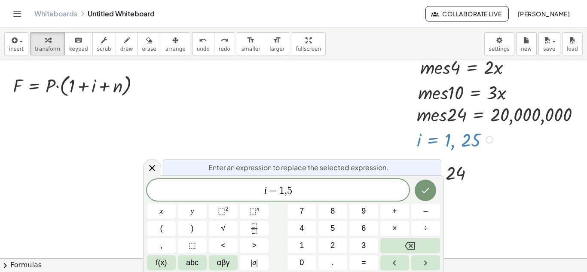
click at [290, 189] on span "5" at bounding box center [289, 191] width 5 height 10
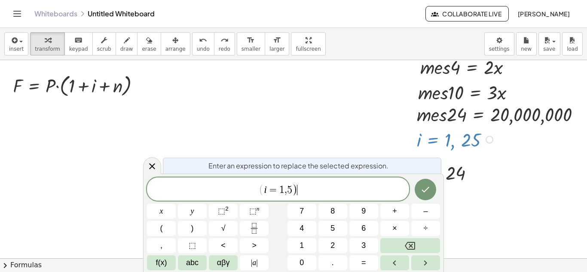
click at [281, 186] on span "1" at bounding box center [281, 190] width 5 height 10
click at [308, 189] on span "i = ( 1 , 5 ) ​" at bounding box center [278, 190] width 262 height 14
click at [427, 225] on span "÷" at bounding box center [426, 228] width 4 height 12
click at [349, 187] on span "i = ( 1 , 5 ) ÷ 1 0 0 ​" at bounding box center [278, 190] width 262 height 14
click at [432, 184] on button "Done" at bounding box center [424, 189] width 21 height 21
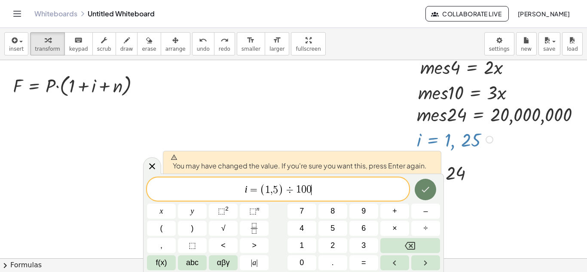
click at [419, 187] on button "Done" at bounding box center [424, 189] width 21 height 21
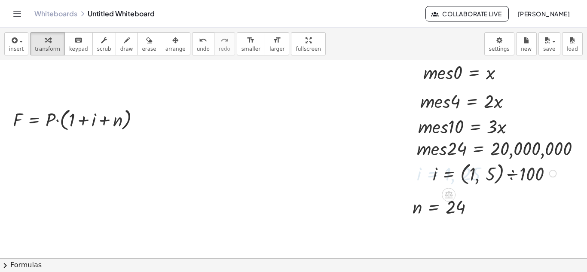
scroll to position [90, 0]
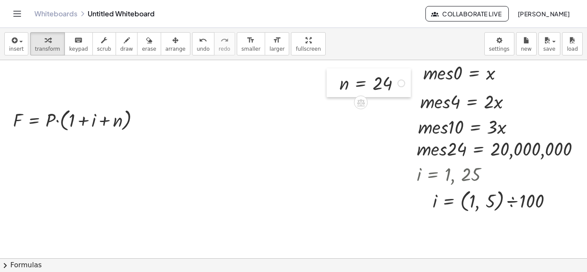
drag, startPoint x: 408, startPoint y: 218, endPoint x: 335, endPoint y: 92, distance: 145.1
click at [335, 92] on div at bounding box center [332, 82] width 13 height 29
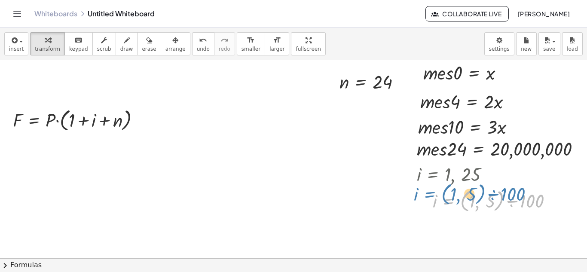
drag, startPoint x: 439, startPoint y: 208, endPoint x: 419, endPoint y: 201, distance: 20.5
click at [419, 201] on div at bounding box center [455, 200] width 87 height 28
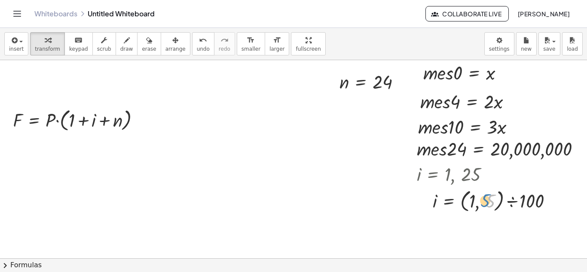
drag, startPoint x: 486, startPoint y: 202, endPoint x: 481, endPoint y: 202, distance: 5.2
click at [481, 202] on div at bounding box center [455, 200] width 87 height 28
drag, startPoint x: 464, startPoint y: 200, endPoint x: 507, endPoint y: 201, distance: 42.5
click at [507, 201] on div "- + - + · m · e · s · 0 = x · m · e · s · 0 = x · m · e · s · 4 = · 2 · x · m ·…" at bounding box center [337, 168] width 674 height 396
drag, startPoint x: 464, startPoint y: 199, endPoint x: 528, endPoint y: 197, distance: 64.0
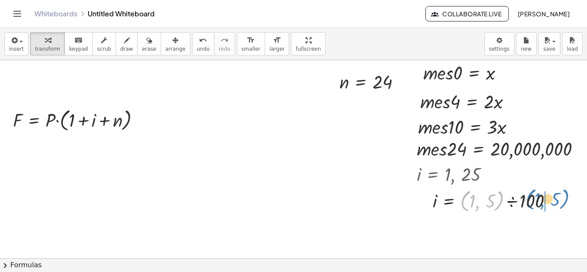
click at [528, 197] on div "- + - + · m · e · s · 0 = x · m · e · s · 0 = x · m · e · s · 4 = · 2 · x · m ·…" at bounding box center [337, 168] width 674 height 396
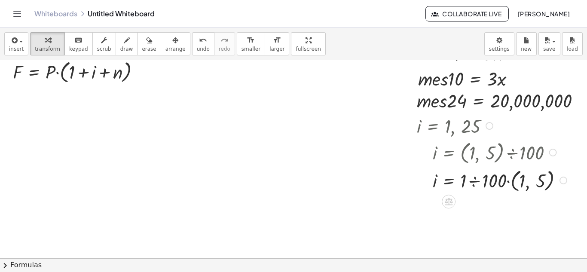
scroll to position [143, 0]
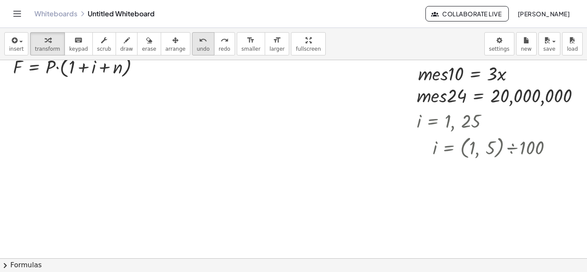
click at [195, 43] on button "undo undo" at bounding box center [203, 43] width 22 height 23
click at [199, 45] on icon "undo" at bounding box center [203, 40] width 8 height 10
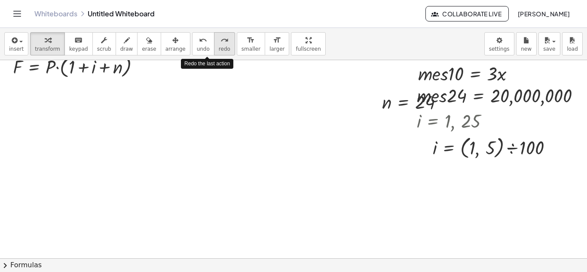
click at [215, 40] on button "redo redo" at bounding box center [224, 43] width 21 height 23
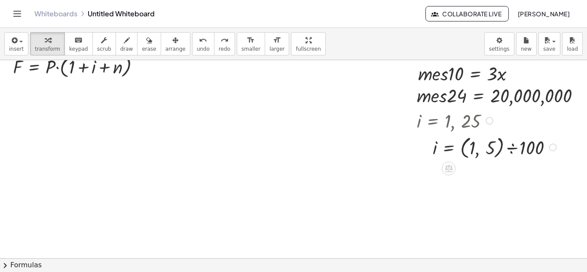
click at [485, 143] on div at bounding box center [450, 147] width 77 height 28
click at [443, 165] on div at bounding box center [449, 169] width 14 height 14
click at [480, 169] on icon at bounding box center [483, 169] width 8 height 8
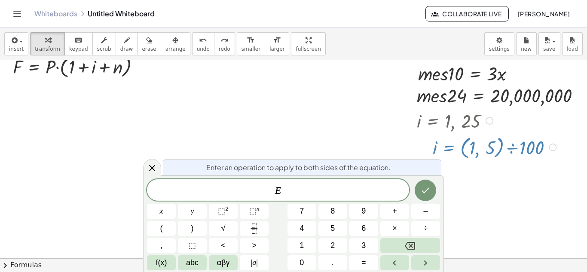
click at [500, 156] on div at bounding box center [337, 115] width 674 height 396
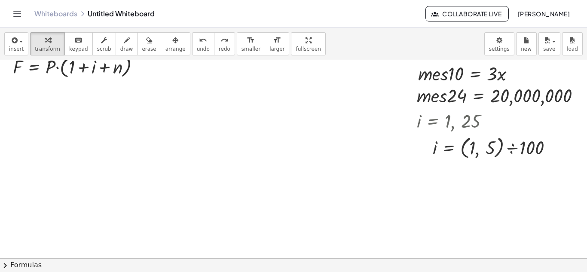
click at [529, 144] on div at bounding box center [337, 115] width 674 height 396
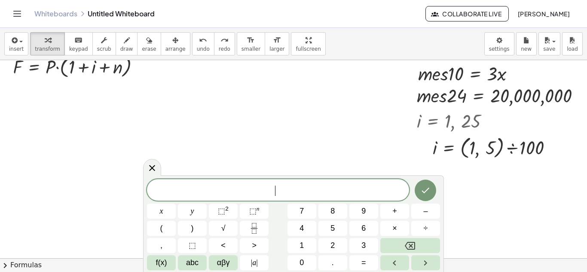
click at [529, 144] on div at bounding box center [337, 115] width 674 height 396
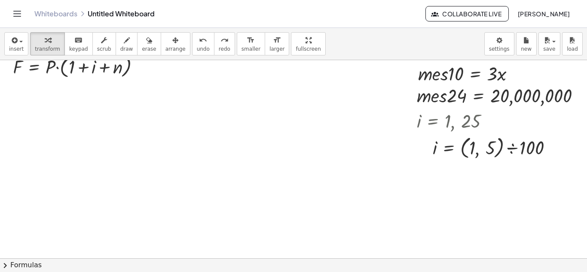
click at [529, 144] on div at bounding box center [337, 115] width 674 height 396
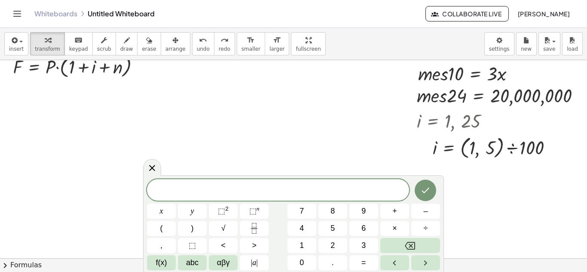
drag, startPoint x: 529, startPoint y: 144, endPoint x: 470, endPoint y: 156, distance: 59.7
click at [470, 156] on div "- + - + · m · e · s · 0 = x · m · e · s · 0 = x · m · e · s · 4 = · 2 · x · m ·…" at bounding box center [337, 115] width 674 height 396
click at [193, 43] on button "undo undo" at bounding box center [203, 43] width 22 height 23
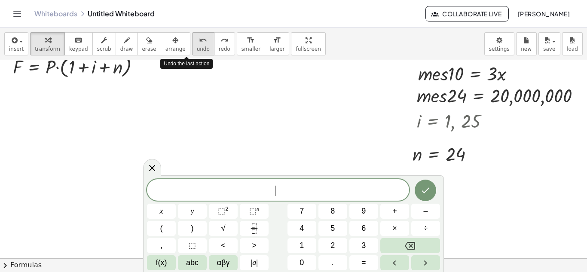
click at [193, 43] on button "undo undo" at bounding box center [203, 43] width 22 height 23
click at [468, 123] on div ", i = 1 , 25" at bounding box center [451, 120] width 95 height 30
click at [150, 169] on icon at bounding box center [152, 167] width 10 height 10
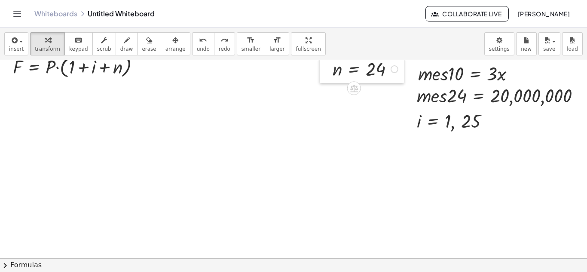
drag, startPoint x: 406, startPoint y: 165, endPoint x: 327, endPoint y: 80, distance: 115.5
click at [327, 80] on div at bounding box center [326, 68] width 13 height 29
click at [411, 129] on div at bounding box center [410, 120] width 13 height 30
click at [451, 134] on div at bounding box center [449, 141] width 14 height 14
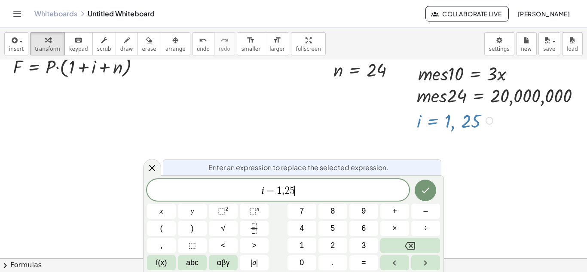
click at [311, 185] on span "i = 1 , 2 5 ​" at bounding box center [278, 191] width 262 height 12
click at [428, 222] on button "÷" at bounding box center [425, 228] width 29 height 15
click at [434, 192] on button "Done" at bounding box center [424, 190] width 21 height 21
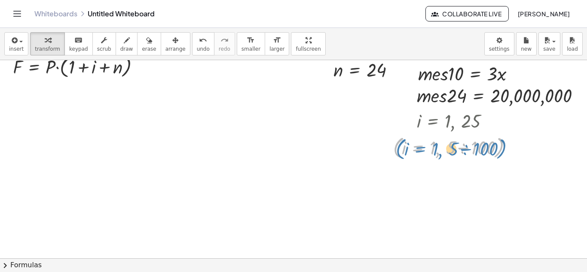
drag, startPoint x: 438, startPoint y: 150, endPoint x: 431, endPoint y: 152, distance: 7.2
click at [431, 152] on div at bounding box center [455, 147] width 87 height 28
click at [429, 147] on div at bounding box center [455, 147] width 87 height 28
click at [447, 145] on div at bounding box center [455, 147] width 87 height 28
click at [450, 148] on div at bounding box center [455, 147] width 87 height 28
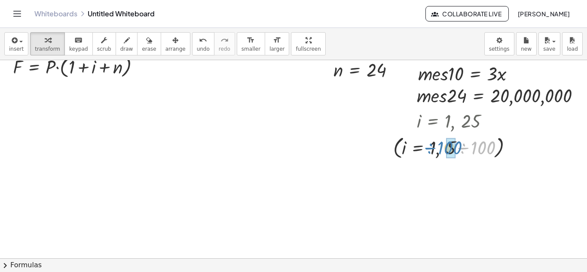
drag, startPoint x: 465, startPoint y: 146, endPoint x: 431, endPoint y: 145, distance: 33.9
click at [431, 145] on div at bounding box center [455, 147] width 87 height 28
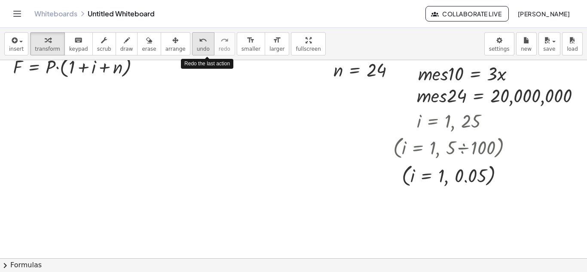
click at [192, 49] on div "undo undo redo redo" at bounding box center [213, 43] width 43 height 23
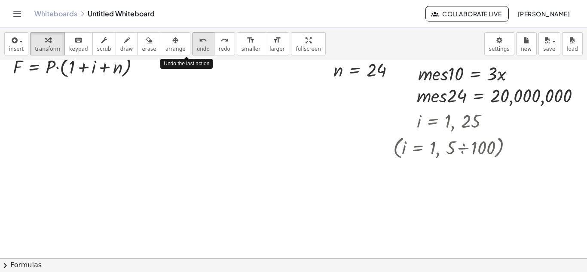
click at [197, 49] on span "undo" at bounding box center [203, 49] width 13 height 6
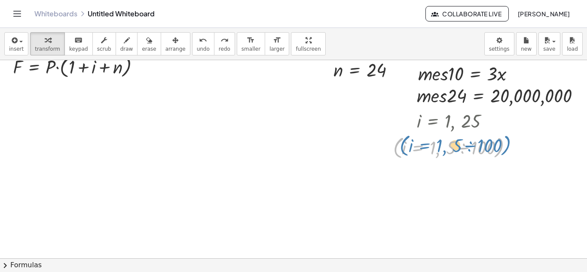
click at [440, 150] on div at bounding box center [456, 147] width 105 height 28
click at [439, 152] on div at bounding box center [456, 147] width 105 height 28
click at [450, 144] on div at bounding box center [456, 147] width 105 height 28
click at [460, 149] on div at bounding box center [456, 147] width 105 height 28
click at [461, 149] on div at bounding box center [456, 147] width 105 height 28
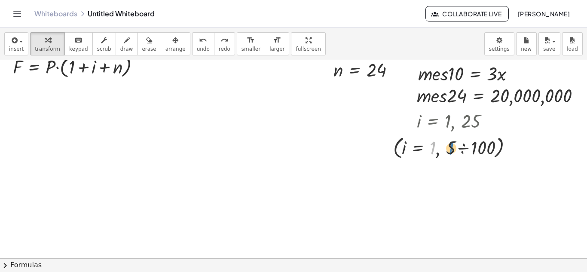
drag, startPoint x: 433, startPoint y: 146, endPoint x: 451, endPoint y: 146, distance: 18.0
click at [451, 146] on div at bounding box center [456, 147] width 105 height 28
click at [439, 153] on div at bounding box center [456, 147] width 105 height 28
click at [436, 151] on div at bounding box center [456, 147] width 105 height 28
click at [439, 151] on div at bounding box center [456, 147] width 105 height 28
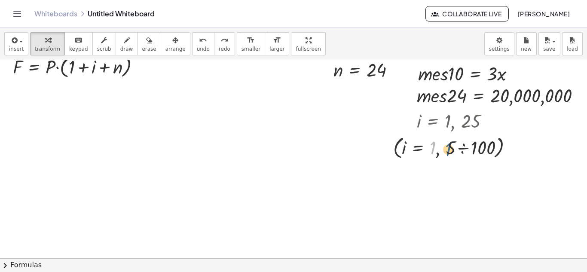
drag, startPoint x: 435, startPoint y: 143, endPoint x: 450, endPoint y: 144, distance: 15.1
click at [450, 144] on div at bounding box center [456, 147] width 105 height 28
click at [447, 146] on div at bounding box center [456, 147] width 105 height 28
click at [445, 146] on div at bounding box center [456, 147] width 105 height 28
click at [446, 161] on div at bounding box center [337, 115] width 674 height 396
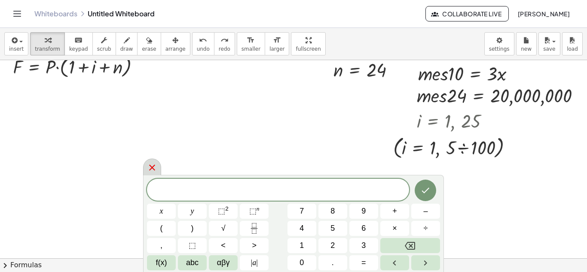
click at [152, 164] on icon at bounding box center [152, 167] width 10 height 10
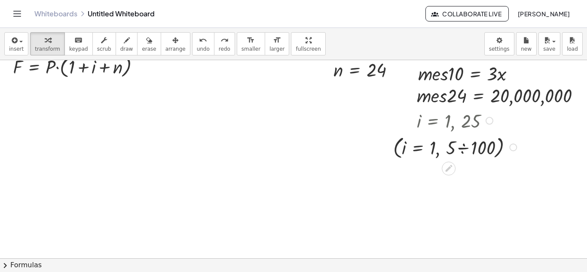
click at [462, 160] on div at bounding box center [456, 147] width 105 height 28
click at [199, 43] on icon "undo" at bounding box center [203, 40] width 8 height 10
click at [454, 173] on div at bounding box center [451, 167] width 7 height 16
click at [451, 171] on icon at bounding box center [448, 168] width 9 height 9
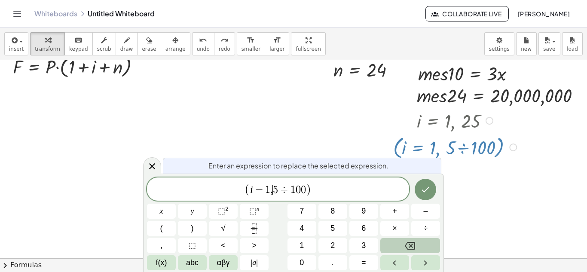
click at [400, 242] on button "Backspace" at bounding box center [410, 245] width 60 height 15
click at [341, 265] on button "." at bounding box center [332, 262] width 29 height 15
click at [430, 198] on button "Done" at bounding box center [424, 189] width 21 height 21
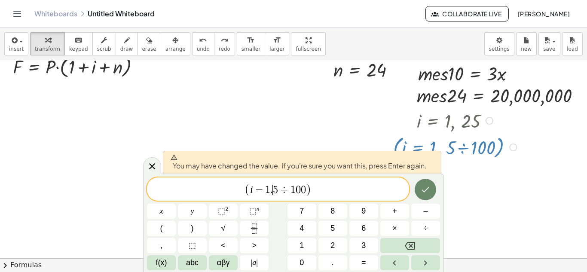
click at [431, 190] on button "Done" at bounding box center [424, 189] width 21 height 21
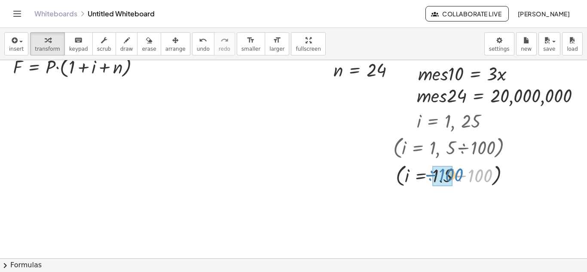
drag, startPoint x: 460, startPoint y: 177, endPoint x: 430, endPoint y: 177, distance: 29.6
click at [430, 177] on div at bounding box center [455, 175] width 87 height 28
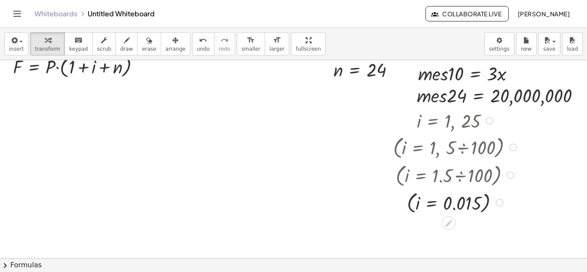
click at [495, 147] on div at bounding box center [455, 147] width 93 height 28
click at [509, 148] on div at bounding box center [337, 115] width 674 height 396
drag, startPoint x: 396, startPoint y: 151, endPoint x: 403, endPoint y: 148, distance: 7.7
click at [403, 148] on div at bounding box center [337, 115] width 674 height 396
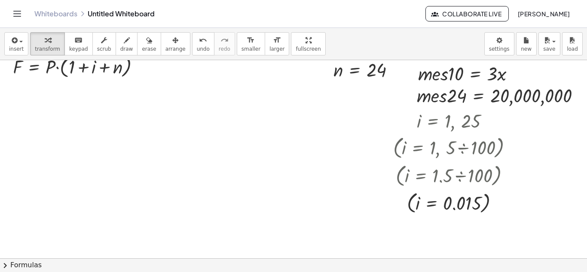
click at [338, 185] on div at bounding box center [337, 115] width 674 height 396
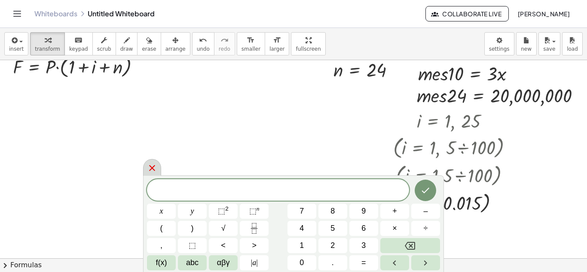
click at [151, 163] on icon at bounding box center [152, 168] width 10 height 10
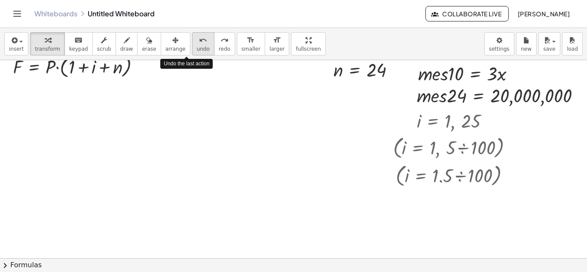
click at [192, 40] on button "undo undo" at bounding box center [203, 43] width 22 height 23
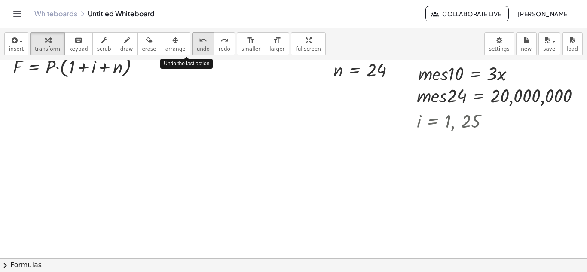
click at [192, 40] on button "undo undo" at bounding box center [203, 43] width 22 height 23
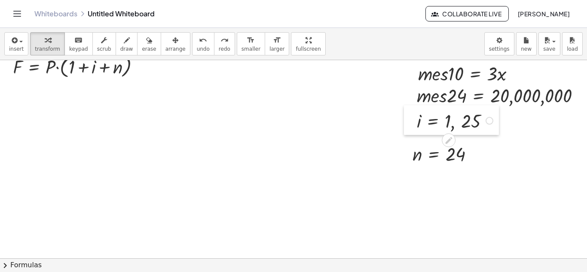
click at [414, 125] on div at bounding box center [410, 120] width 13 height 30
click at [451, 139] on icon at bounding box center [448, 140] width 7 height 7
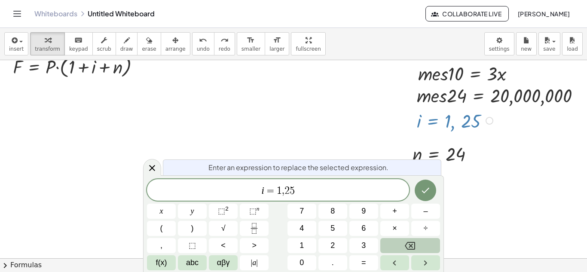
click at [413, 238] on button "Backspace" at bounding box center [410, 245] width 60 height 15
click at [344, 257] on button "." at bounding box center [332, 262] width 29 height 15
click at [425, 190] on icon "Done" at bounding box center [425, 190] width 10 height 10
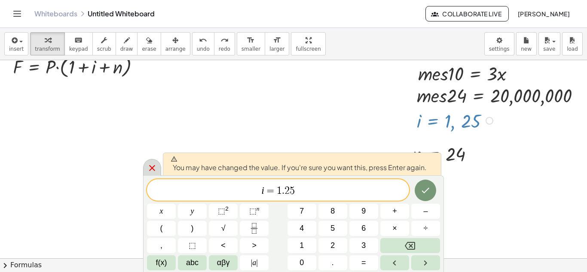
click at [155, 165] on icon at bounding box center [152, 168] width 10 height 10
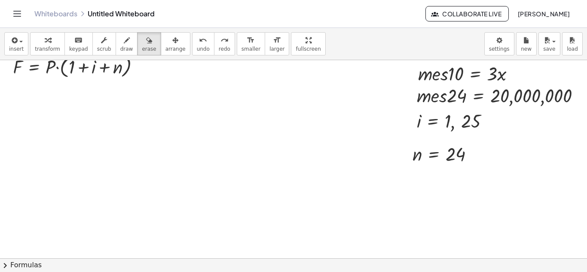
drag, startPoint x: 138, startPoint y: 49, endPoint x: 323, endPoint y: 116, distance: 196.8
click at [323, 116] on div "insert select one: Math Expression Function Text Youtube Video Graphing Geometr…" at bounding box center [293, 150] width 587 height 244
click at [442, 124] on div at bounding box center [337, 115] width 674 height 396
drag, startPoint x: 459, startPoint y: 123, endPoint x: 473, endPoint y: 123, distance: 14.2
click at [473, 123] on div at bounding box center [337, 115] width 674 height 396
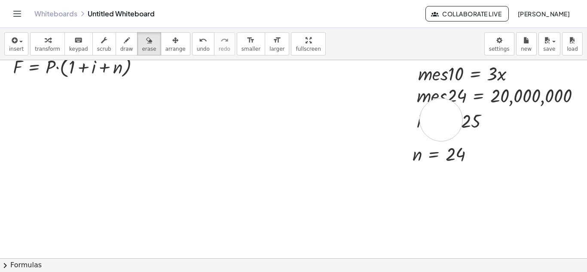
click at [441, 120] on div at bounding box center [337, 115] width 674 height 396
click at [472, 126] on div at bounding box center [337, 115] width 674 height 396
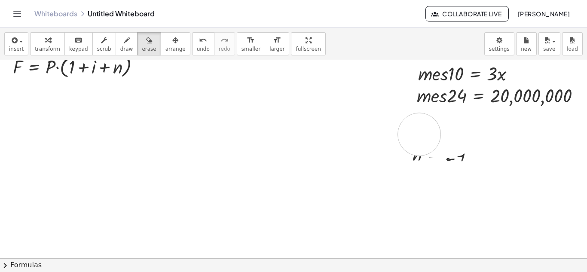
drag, startPoint x: 472, startPoint y: 126, endPoint x: 419, endPoint y: 134, distance: 53.9
click at [419, 134] on div at bounding box center [337, 115] width 674 height 396
drag, startPoint x: 463, startPoint y: 175, endPoint x: 385, endPoint y: 200, distance: 82.0
click at [385, 200] on div at bounding box center [337, 115] width 674 height 396
click at [192, 47] on button "undo undo" at bounding box center [203, 43] width 22 height 23
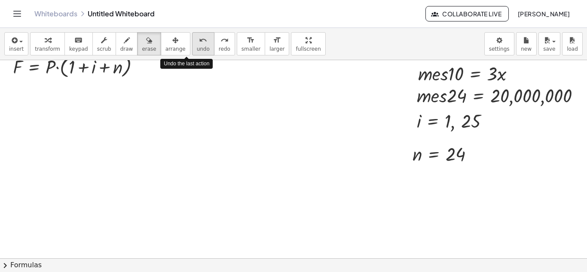
click at [192, 47] on button "undo undo" at bounding box center [203, 43] width 22 height 23
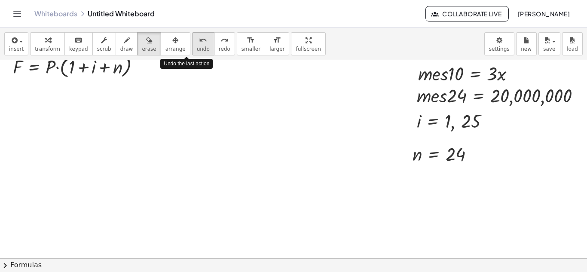
click at [192, 47] on button "undo undo" at bounding box center [203, 43] width 22 height 23
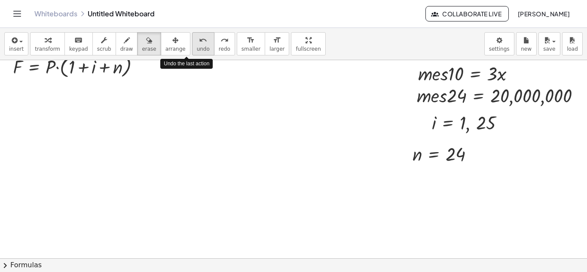
click at [192, 47] on button "undo undo" at bounding box center [203, 43] width 22 height 23
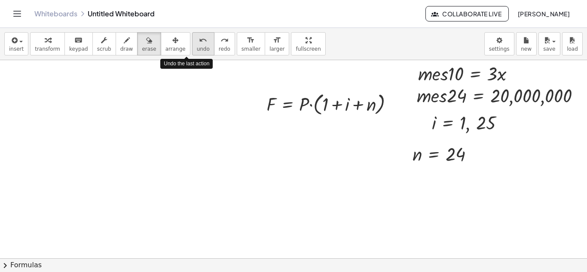
click at [192, 47] on button "undo undo" at bounding box center [203, 43] width 22 height 23
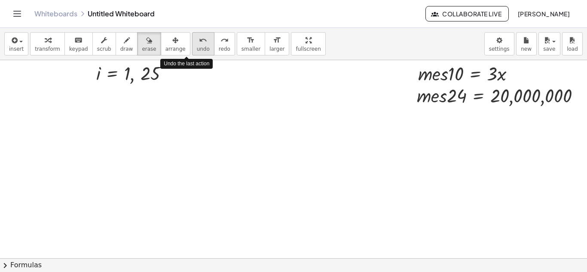
click at [192, 47] on button "undo undo" at bounding box center [203, 43] width 22 height 23
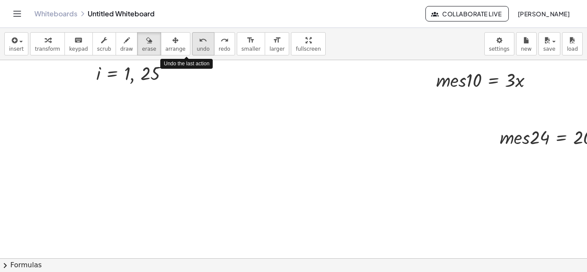
click at [192, 47] on button "undo undo" at bounding box center [203, 43] width 22 height 23
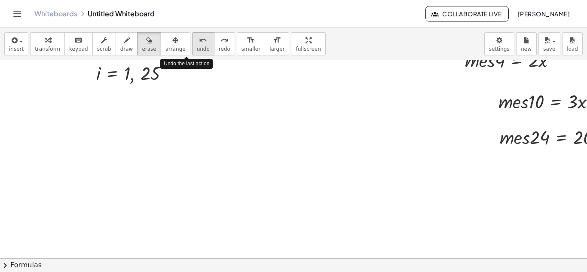
click at [192, 47] on button "undo undo" at bounding box center [203, 43] width 22 height 23
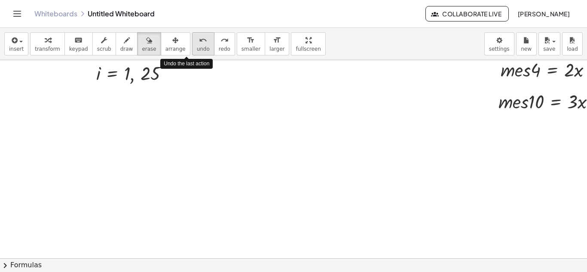
click at [192, 47] on button "undo undo" at bounding box center [203, 43] width 22 height 23
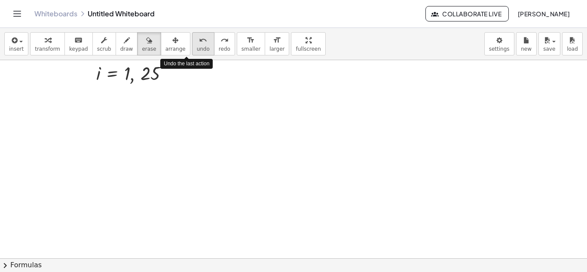
click at [192, 47] on button "undo undo" at bounding box center [203, 43] width 22 height 23
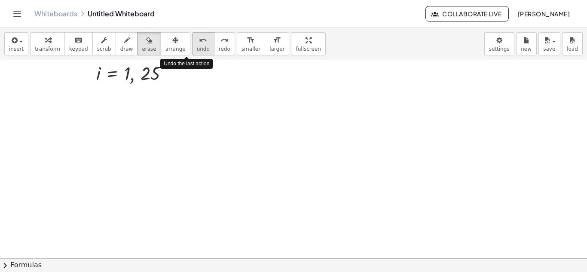
click at [192, 47] on button "undo undo" at bounding box center [203, 43] width 22 height 23
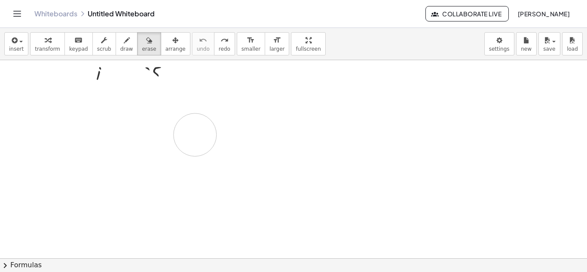
drag, startPoint x: 126, startPoint y: 80, endPoint x: 195, endPoint y: 137, distance: 89.4
click at [195, 137] on div at bounding box center [337, 115] width 674 height 396
drag, startPoint x: 129, startPoint y: 90, endPoint x: 122, endPoint y: 99, distance: 12.2
click at [122, 99] on div at bounding box center [337, 115] width 674 height 396
click at [148, 71] on div at bounding box center [337, 115] width 674 height 396
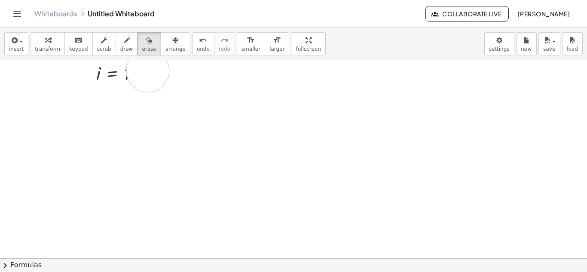
click at [148, 71] on div at bounding box center [337, 115] width 674 height 396
drag, startPoint x: 131, startPoint y: 219, endPoint x: 112, endPoint y: 208, distance: 22.0
click at [112, 208] on div at bounding box center [337, 258] width 674 height 396
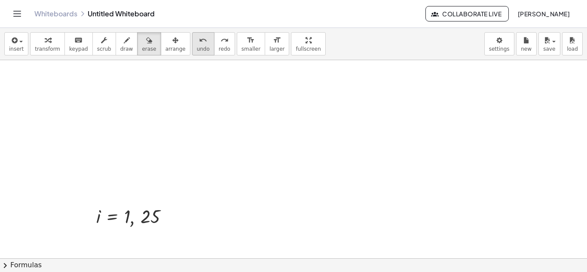
click at [194, 51] on button "undo undo" at bounding box center [203, 43] width 22 height 23
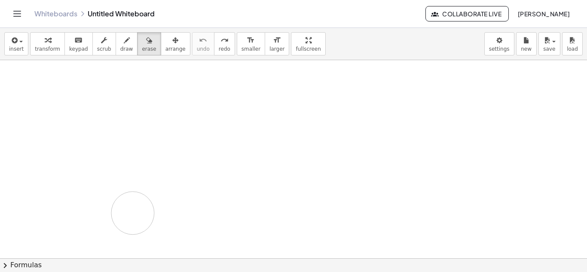
drag, startPoint x: 145, startPoint y: 222, endPoint x: 94, endPoint y: 204, distance: 53.9
click at [94, 204] on div at bounding box center [337, 258] width 674 height 396
drag, startPoint x: 94, startPoint y: 204, endPoint x: 76, endPoint y: 208, distance: 18.9
click at [76, 208] on div at bounding box center [337, 258] width 674 height 396
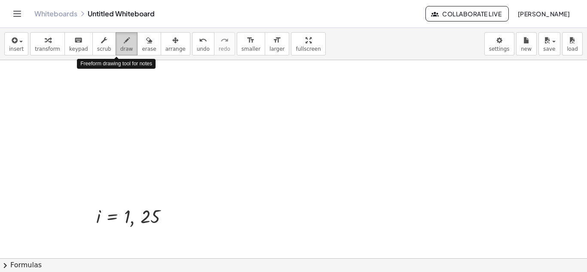
click at [124, 40] on icon "button" at bounding box center [127, 40] width 6 height 10
click at [137, 49] on button "erase" at bounding box center [149, 43] width 24 height 23
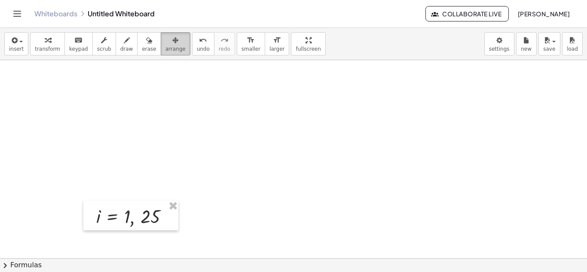
click at [166, 42] on div "button" at bounding box center [175, 40] width 20 height 10
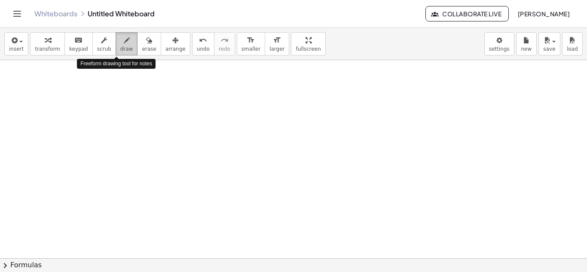
click at [124, 41] on icon "button" at bounding box center [127, 40] width 6 height 10
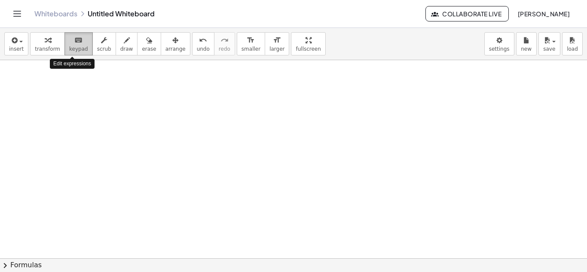
click at [69, 47] on span "keypad" at bounding box center [78, 49] width 19 height 6
click at [48, 83] on div at bounding box center [337, 258] width 674 height 396
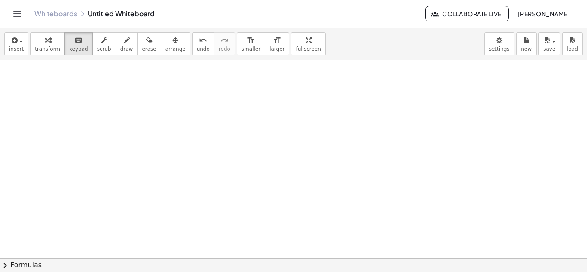
click at [48, 83] on div at bounding box center [337, 258] width 674 height 396
click at [71, 95] on div at bounding box center [337, 258] width 674 height 396
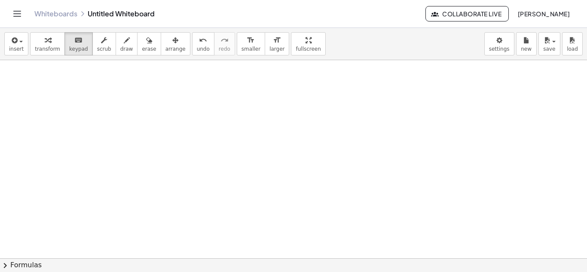
click at [71, 95] on div at bounding box center [337, 258] width 674 height 396
drag, startPoint x: 71, startPoint y: 95, endPoint x: 116, endPoint y: 50, distance: 63.2
click at [116, 50] on div "insert select one: Math Expression Function Text Youtube Video Graphing Geometr…" at bounding box center [293, 150] width 587 height 244
click at [23, 45] on button "insert" at bounding box center [16, 43] width 24 height 23
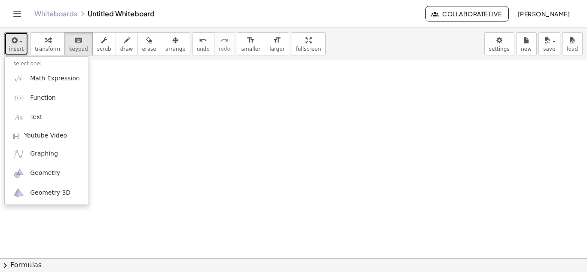
click at [131, 88] on div at bounding box center [337, 258] width 674 height 396
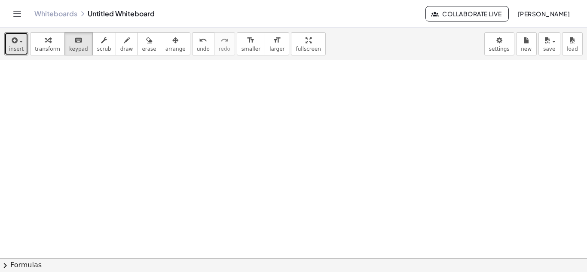
click at [131, 88] on div at bounding box center [337, 258] width 674 height 396
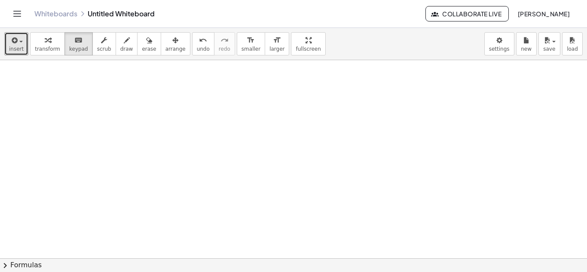
click at [131, 88] on div at bounding box center [337, 258] width 674 height 396
click at [132, 90] on div at bounding box center [337, 258] width 674 height 396
click at [329, 203] on div at bounding box center [337, 258] width 674 height 396
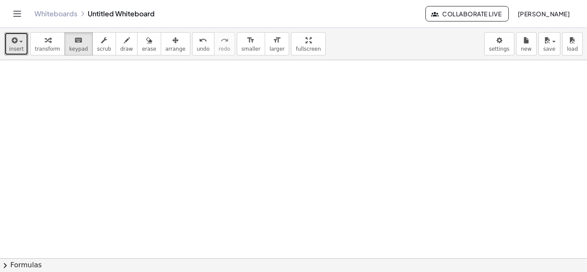
click at [329, 203] on div at bounding box center [337, 258] width 674 height 396
